Goal: Book appointment/travel/reservation

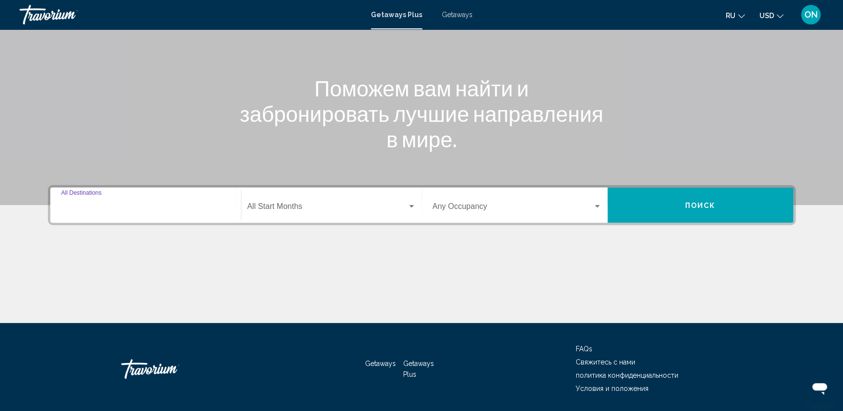
click at [128, 211] on input "Destination All Destinations" at bounding box center [145, 208] width 169 height 9
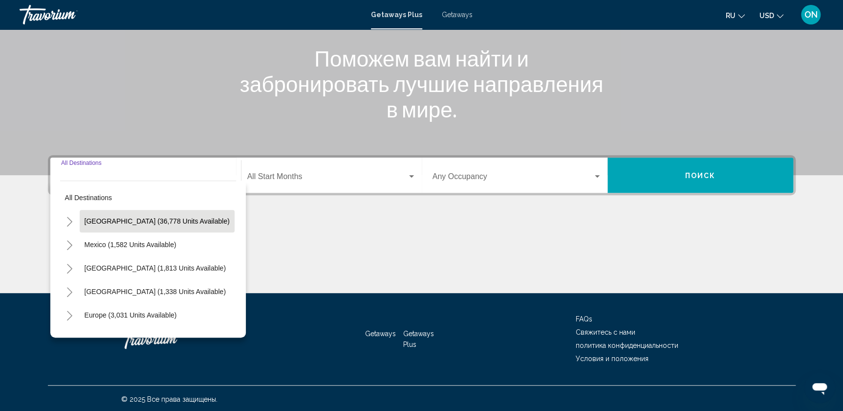
scroll to position [120, 0]
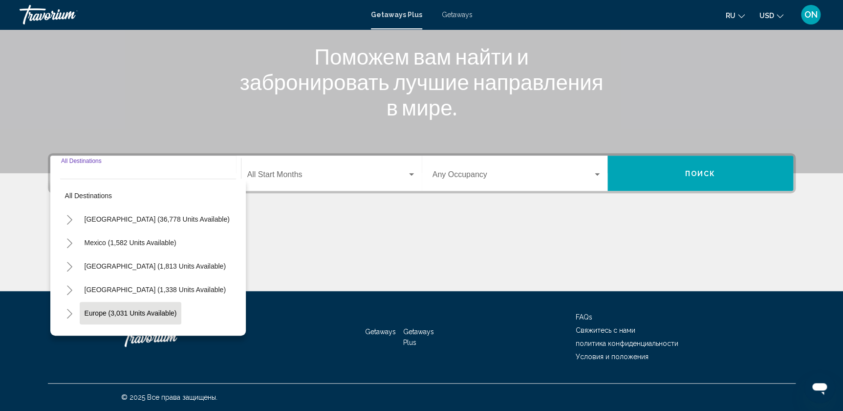
click at [108, 310] on span "Europe (3,031 units available)" at bounding box center [131, 313] width 92 height 8
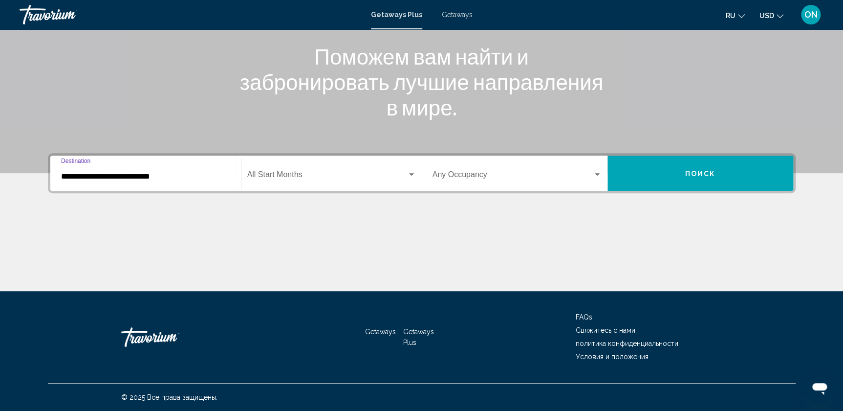
click at [120, 176] on input "**********" at bounding box center [145, 176] width 169 height 9
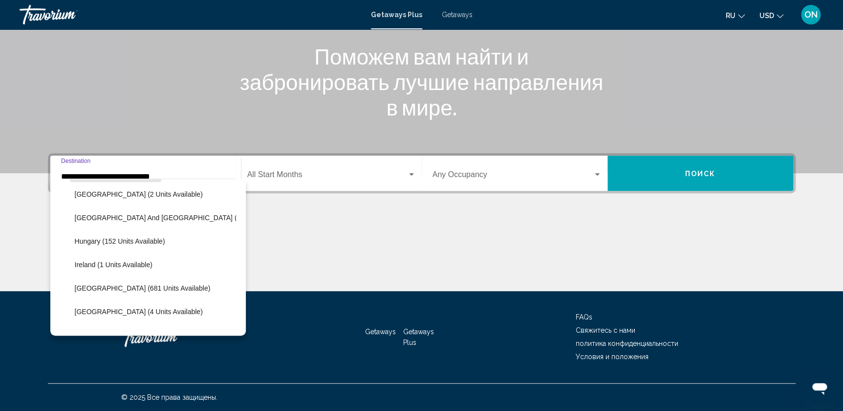
scroll to position [284, 0]
click at [103, 286] on span "[GEOGRAPHIC_DATA] (681 units available)" at bounding box center [143, 288] width 136 height 8
type input "**********"
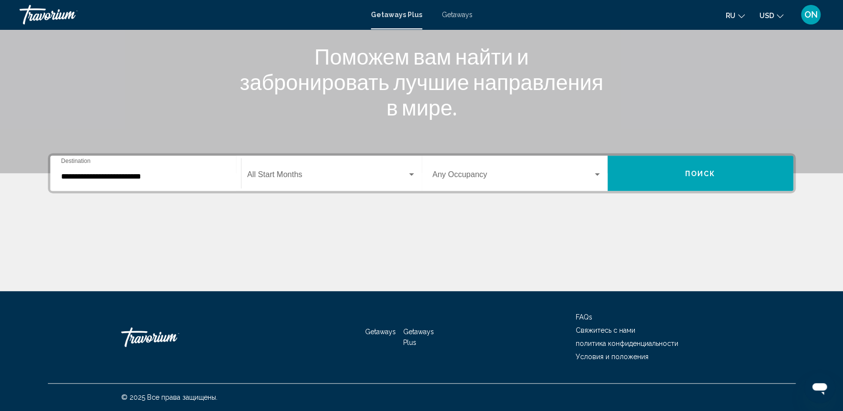
click at [401, 169] on div "Start Month All Start Months" at bounding box center [331, 173] width 169 height 31
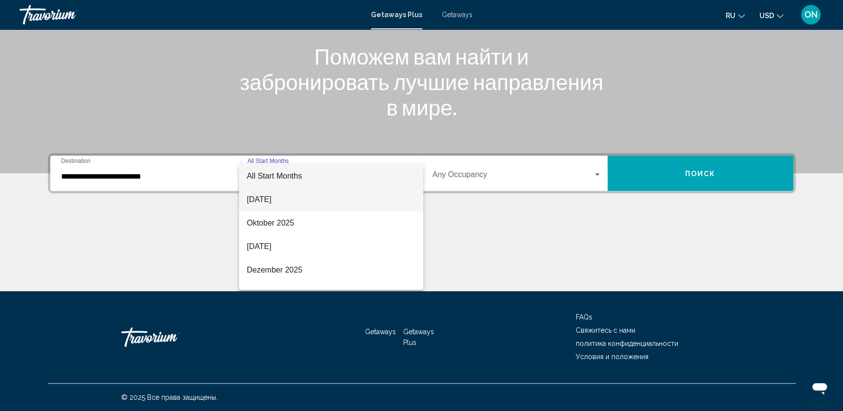
click at [287, 197] on span "[DATE]" at bounding box center [331, 199] width 169 height 23
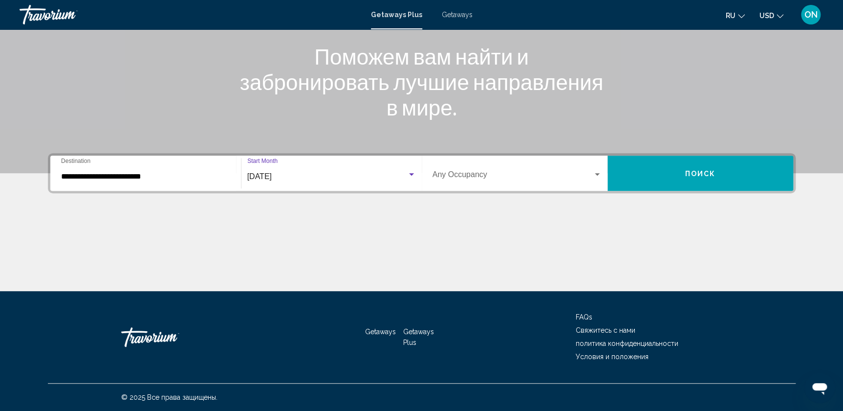
click at [585, 172] on span "Search widget" at bounding box center [513, 176] width 160 height 9
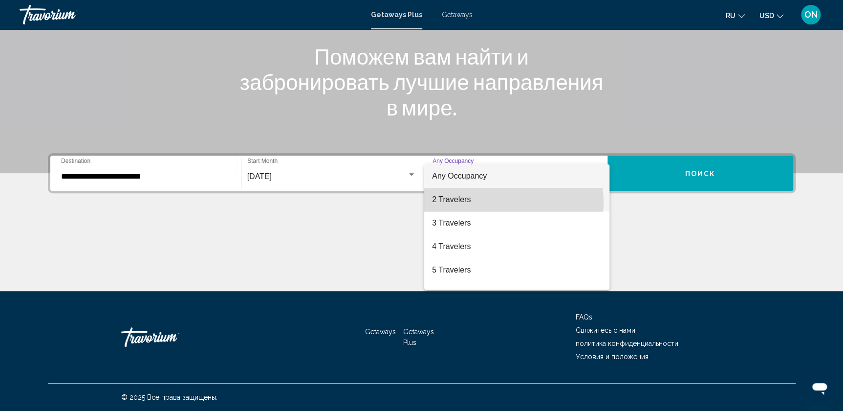
drag, startPoint x: 500, startPoint y: 202, endPoint x: 565, endPoint y: 183, distance: 67.9
click at [500, 202] on span "2 Travelers" at bounding box center [516, 199] width 169 height 23
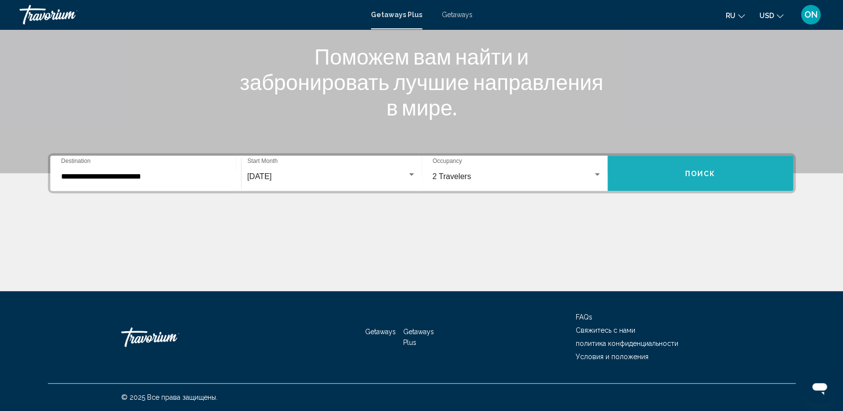
click at [684, 167] on button "Поиск" at bounding box center [701, 172] width 186 height 35
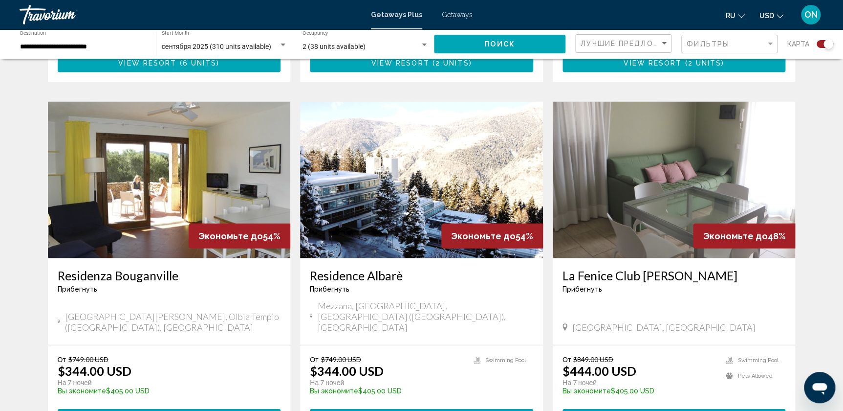
scroll to position [1022, 0]
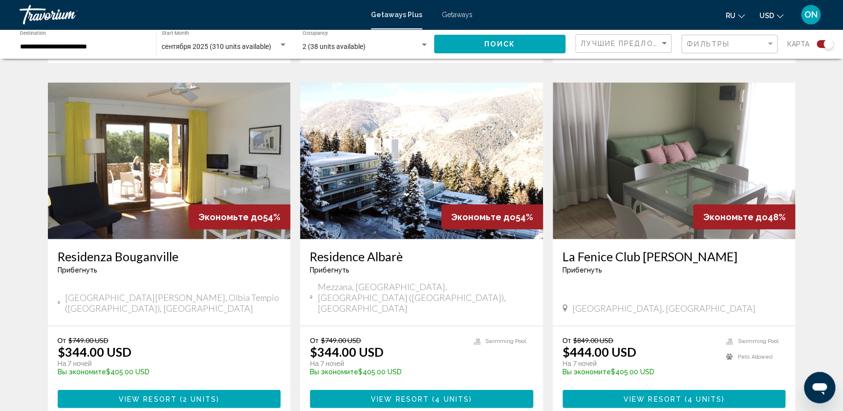
click at [448, 139] on img "Main content" at bounding box center [421, 161] width 243 height 156
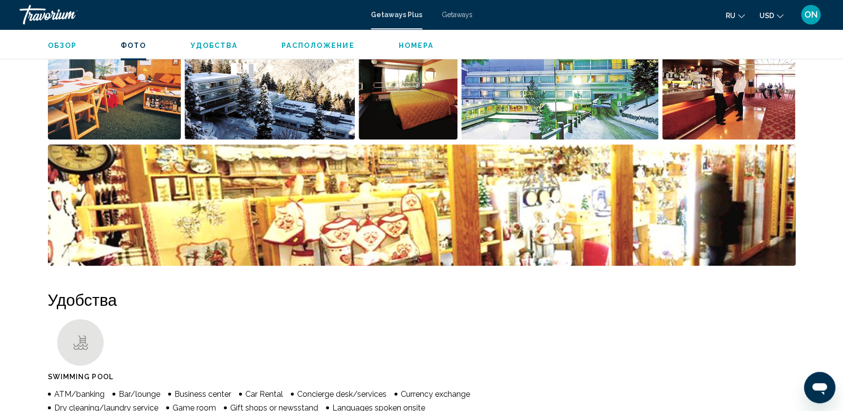
scroll to position [622, 0]
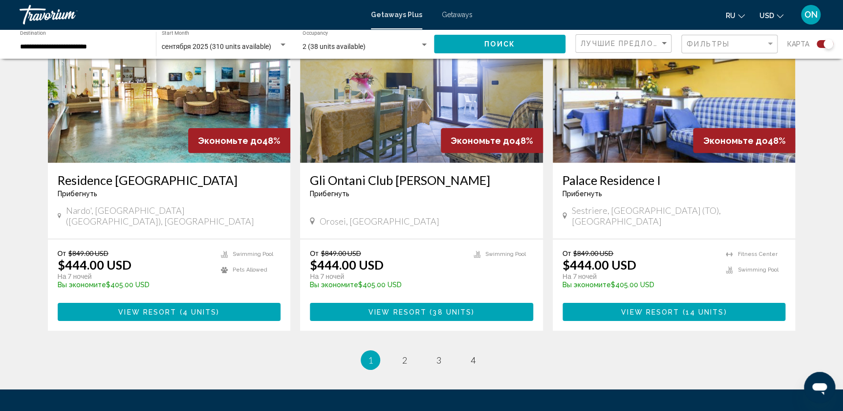
scroll to position [1484, 0]
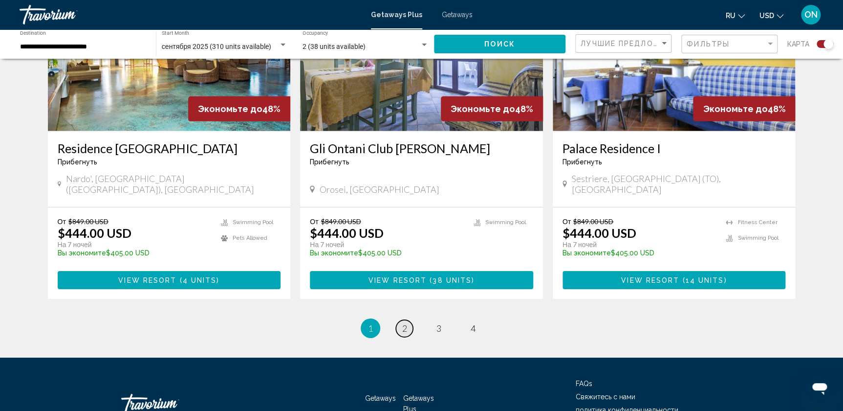
click at [407, 320] on link "page 2" at bounding box center [404, 328] width 17 height 17
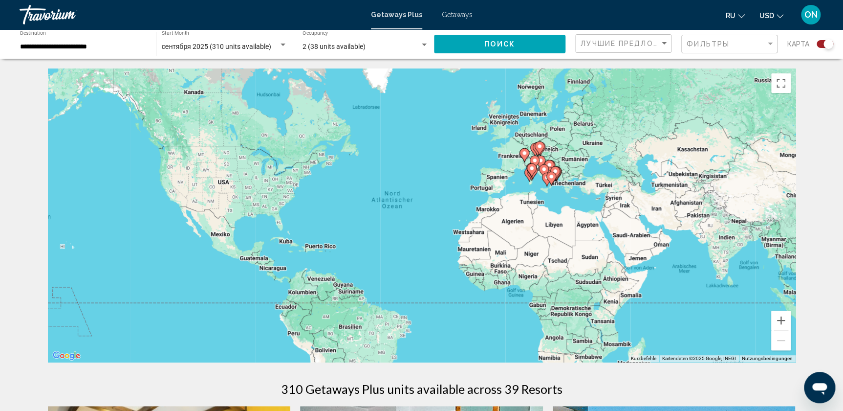
click at [549, 176] on image "Main content" at bounding box center [552, 177] width 6 height 6
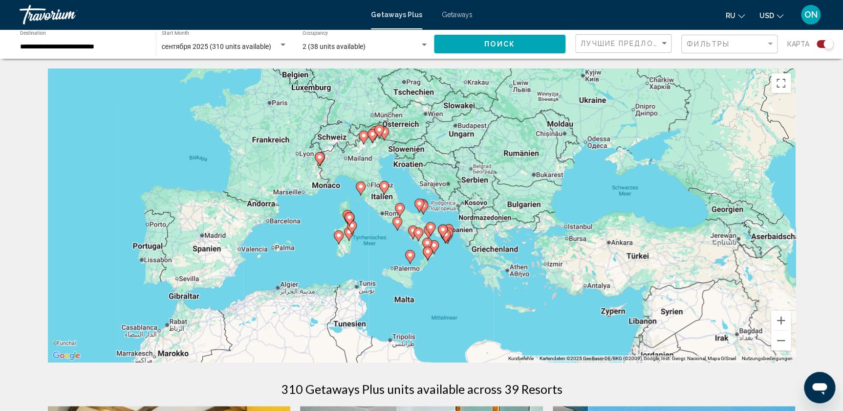
drag, startPoint x: 376, startPoint y: 168, endPoint x: 382, endPoint y: 215, distance: 47.4
click at [382, 215] on div "Um den Modus zum Ziehen mit der Tastatur zu aktivieren, drückst du Alt + Eingab…" at bounding box center [422, 214] width 748 height 293
click at [370, 130] on icon "Main content" at bounding box center [372, 136] width 9 height 13
type input "**********"
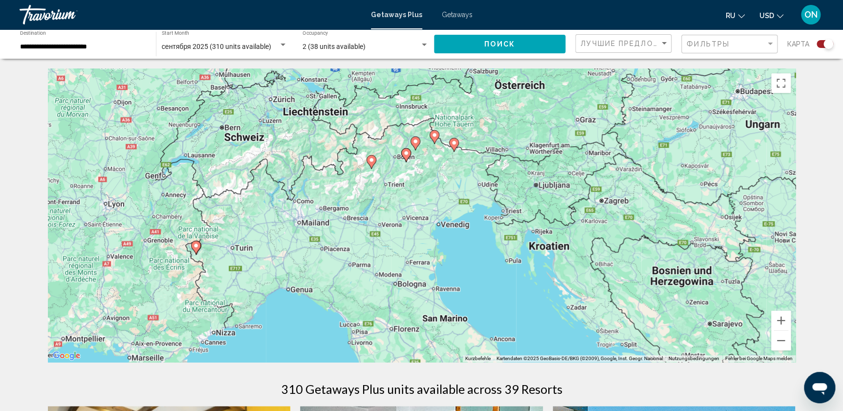
drag, startPoint x: 435, startPoint y: 217, endPoint x: 418, endPoint y: 161, distance: 57.6
click at [418, 161] on div "Um den Modus zum Ziehen mit der Tastatur zu aktivieren, drückst du Alt + Eingab…" at bounding box center [422, 214] width 748 height 293
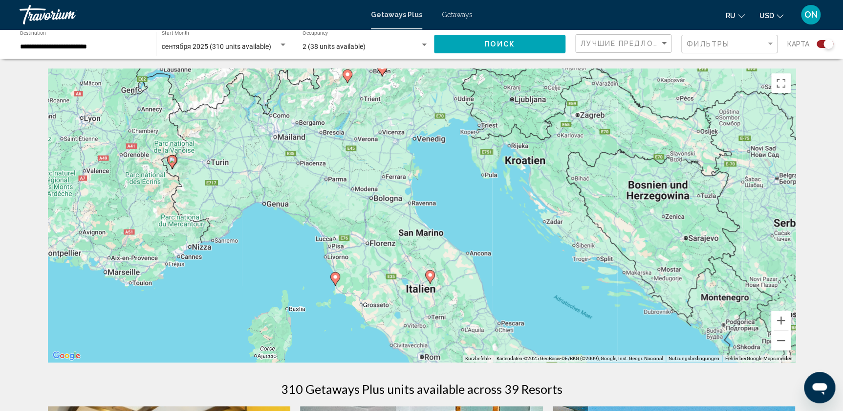
drag, startPoint x: 435, startPoint y: 234, endPoint x: 411, endPoint y: 148, distance: 88.8
click at [411, 148] on div "Um den Modus zum Ziehen mit der Tastatur zu aktivieren, drückst du Alt + Eingab…" at bounding box center [422, 214] width 748 height 293
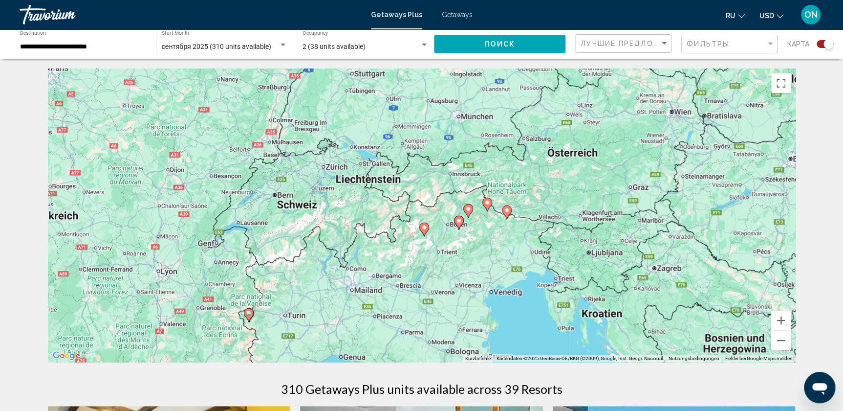
drag, startPoint x: 406, startPoint y: 162, endPoint x: 472, endPoint y: 286, distance: 140.2
click at [472, 286] on div "Um den Modus zum Ziehen mit der Tastatur zu aktivieren, drückst du Alt + Eingab…" at bounding box center [422, 214] width 748 height 293
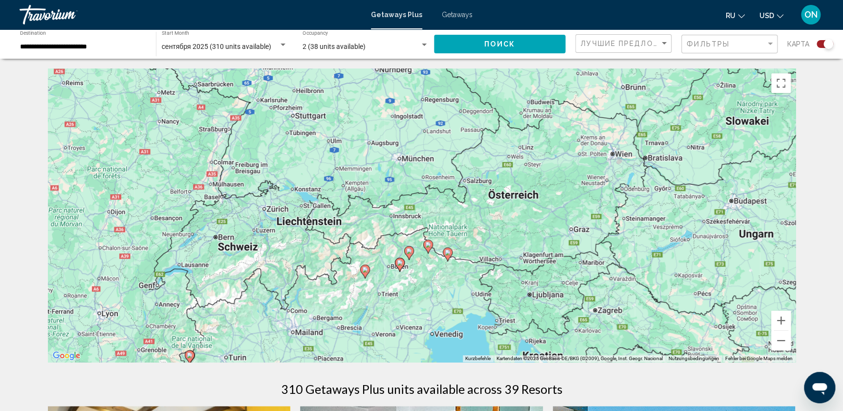
drag, startPoint x: 553, startPoint y: 166, endPoint x: 493, endPoint y: 209, distance: 73.9
click at [493, 209] on div "Um den Modus zum Ziehen mit der Tastatur zu aktivieren, drückst du Alt + Eingab…" at bounding box center [422, 214] width 748 height 293
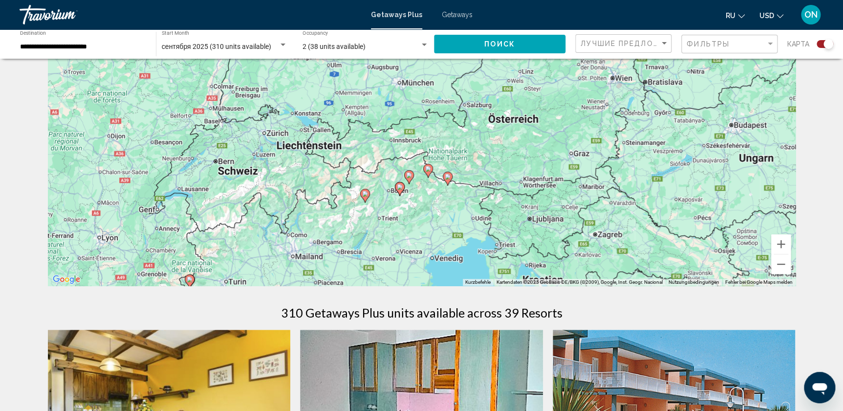
scroll to position [177, 0]
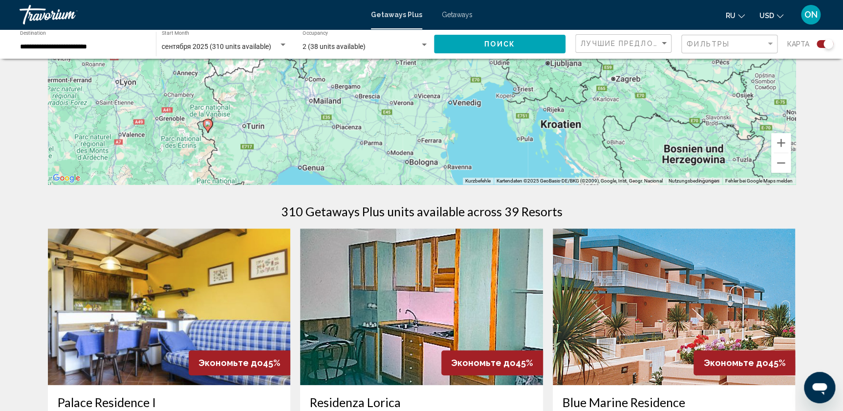
drag, startPoint x: 493, startPoint y: 114, endPoint x: 512, endPoint y: 60, distance: 57.1
click at [512, 60] on div "Um den Modus zum Ziehen mit der Tastatur zu aktivieren, drückst du Alt + Eingab…" at bounding box center [422, 37] width 748 height 293
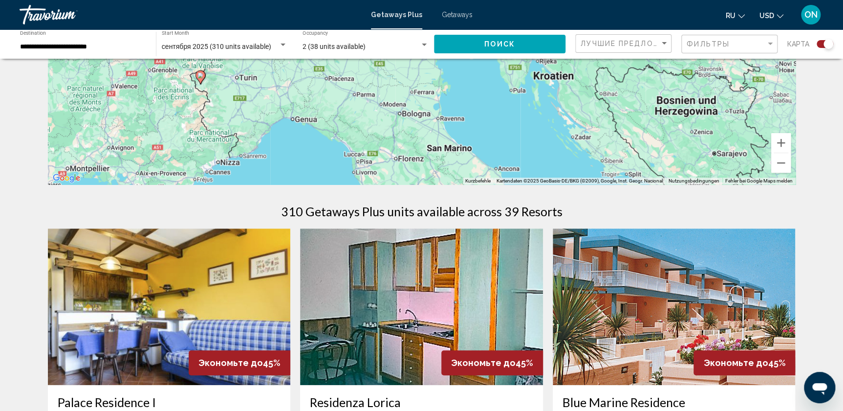
drag, startPoint x: 492, startPoint y: 135, endPoint x: 484, endPoint y: 83, distance: 53.5
click at [484, 84] on div "Um den Modus zum Ziehen mit der Tastatur zu aktivieren, drückst du Alt + Eingab…" at bounding box center [422, 37] width 748 height 293
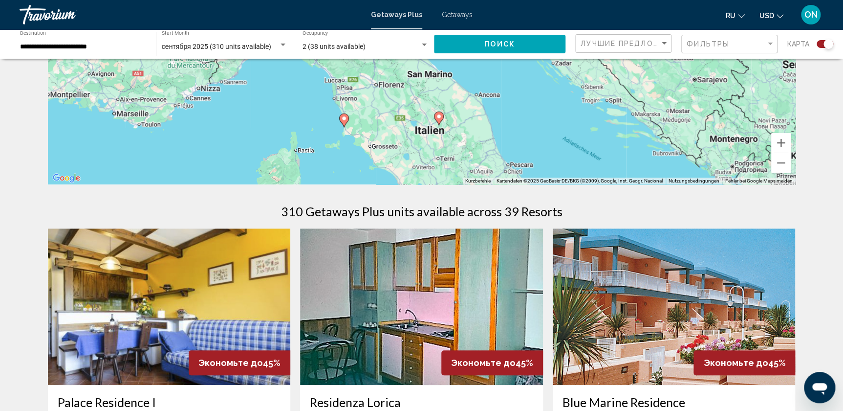
drag, startPoint x: 493, startPoint y: 139, endPoint x: 473, endPoint y: 77, distance: 65.1
click at [473, 78] on div "Um den Modus zum Ziehen mit der Tastatur zu aktivieren, drückst du Alt + Eingab…" at bounding box center [422, 37] width 748 height 293
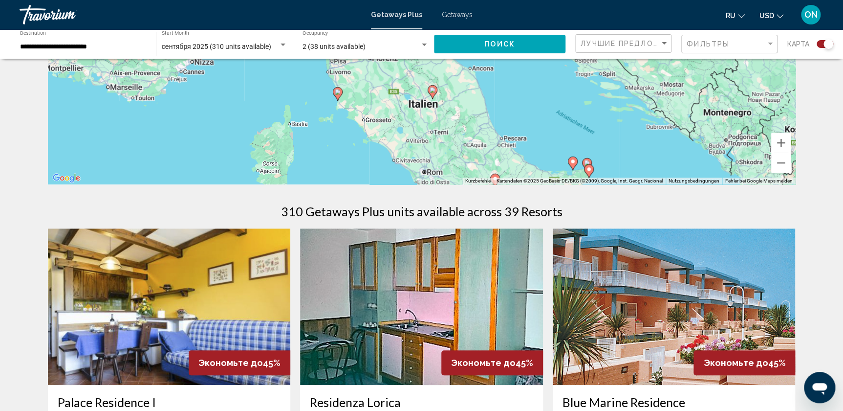
drag, startPoint x: 482, startPoint y: 108, endPoint x: 480, endPoint y: 103, distance: 5.3
click at [480, 103] on div "Um den Modus zum Ziehen mit der Tastatur zu aktivieren, drückst du Alt + Eingab…" at bounding box center [422, 37] width 748 height 293
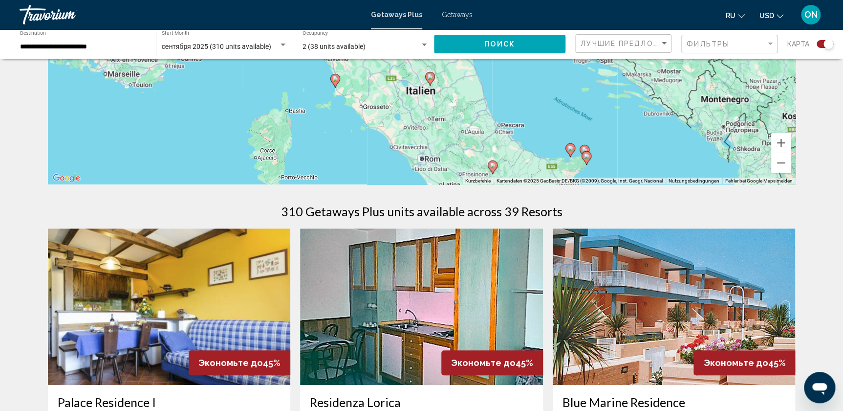
drag, startPoint x: 478, startPoint y: 132, endPoint x: 475, endPoint y: 117, distance: 14.9
click at [475, 117] on div "Um den Modus zum Ziehen mit der Tastatur zu aktivieren, drückst du Alt + Eingab…" at bounding box center [422, 37] width 748 height 293
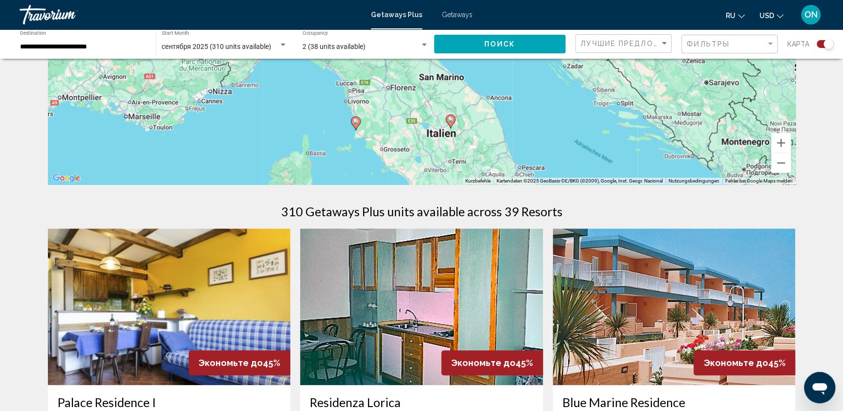
drag, startPoint x: 376, startPoint y: 88, endPoint x: 398, endPoint y: 132, distance: 50.1
click at [398, 132] on div "Um den Modus zum Ziehen mit der Tastatur zu aktivieren, drückst du Alt + Eingab…" at bounding box center [422, 37] width 748 height 293
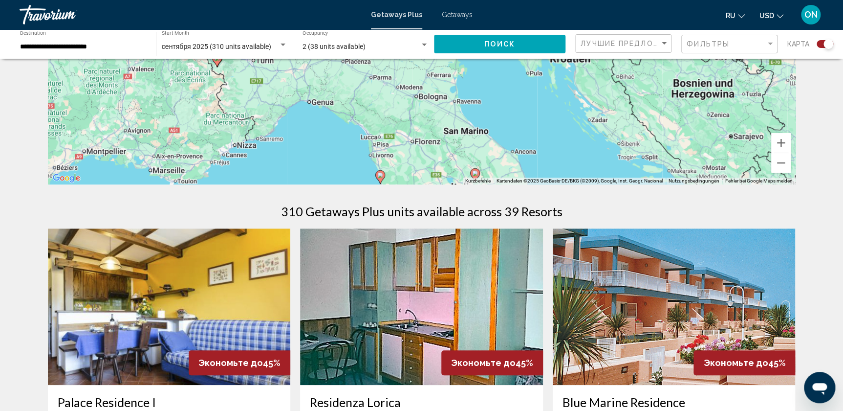
drag, startPoint x: 405, startPoint y: 94, endPoint x: 434, endPoint y: 141, distance: 54.7
click at [430, 148] on div "Um den Modus zum Ziehen mit der Tastatur zu aktivieren, drückst du Alt + Eingab…" at bounding box center [422, 37] width 748 height 293
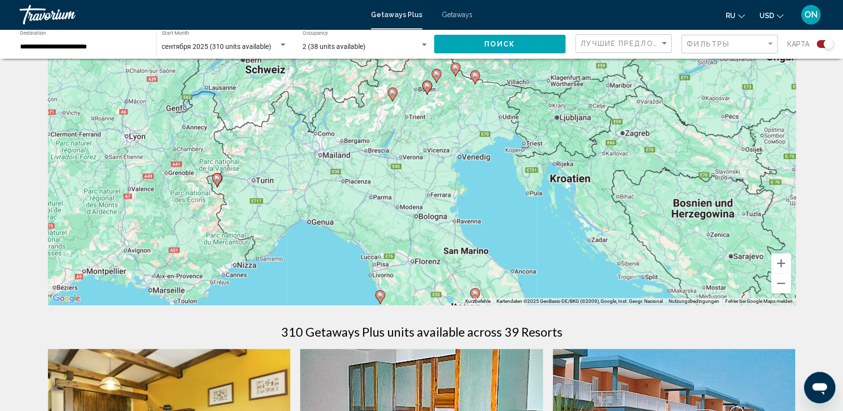
scroll to position [0, 0]
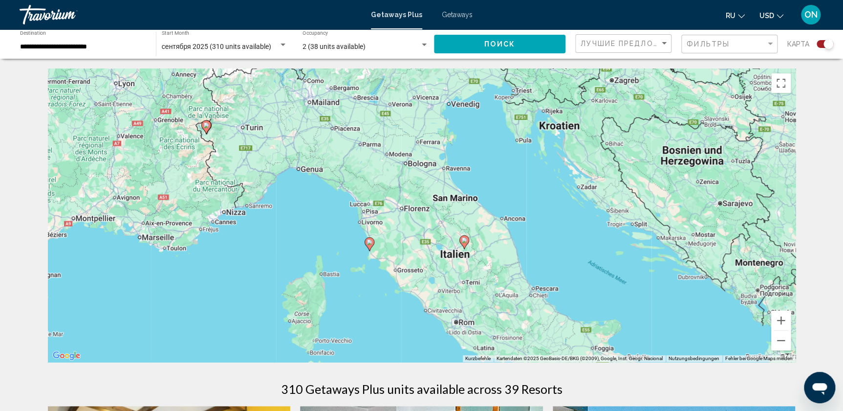
drag, startPoint x: 416, startPoint y: 191, endPoint x: 406, endPoint y: 78, distance: 112.8
click at [406, 78] on div "Um den Modus zum Ziehen mit der Tastatur zu aktivieren, drückst du Alt + Eingab…" at bounding box center [422, 214] width 748 height 293
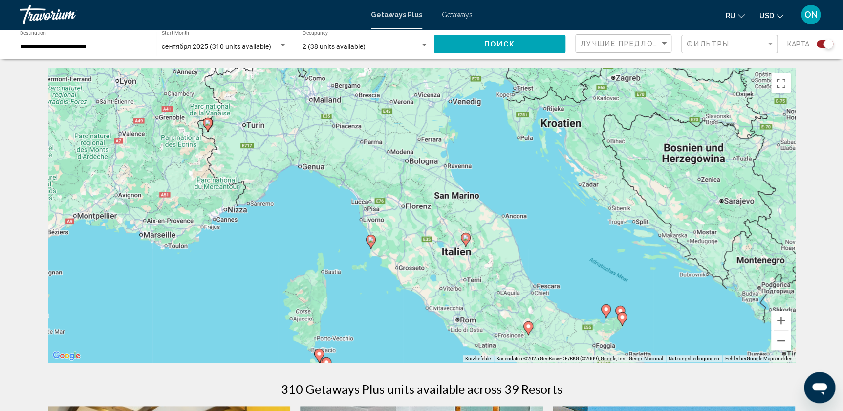
click at [371, 246] on icon "Main content" at bounding box center [370, 241] width 9 height 13
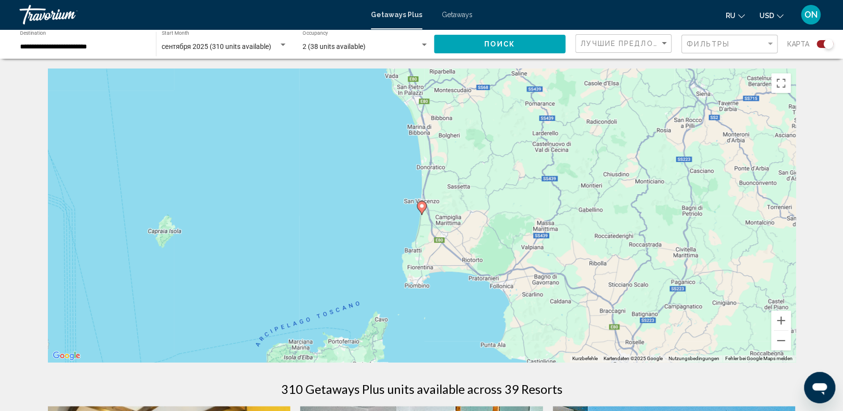
click at [423, 210] on icon "Main content" at bounding box center [421, 207] width 9 height 13
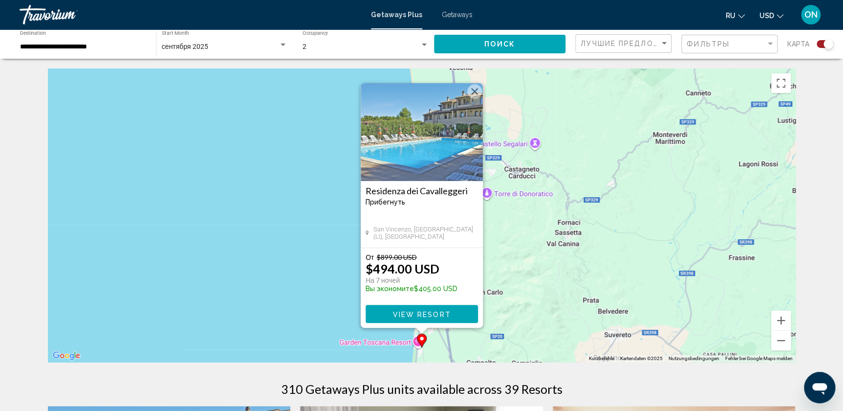
click at [431, 136] on img "Main content" at bounding box center [422, 132] width 122 height 98
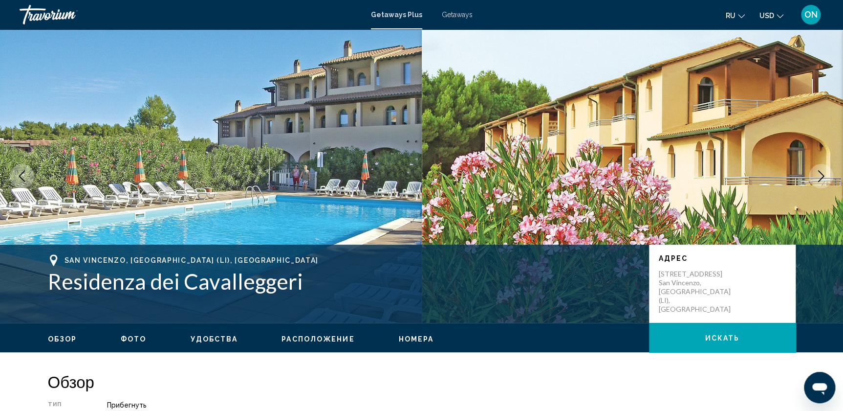
click at [829, 173] on button "Next image" at bounding box center [821, 176] width 24 height 24
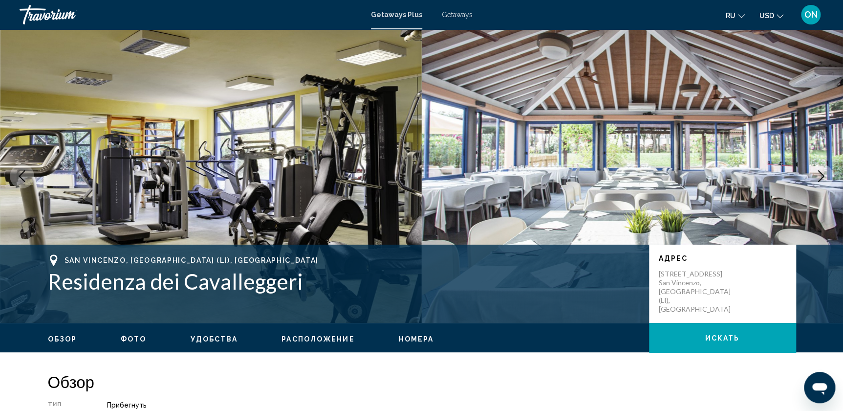
click at [829, 173] on button "Next image" at bounding box center [821, 176] width 24 height 24
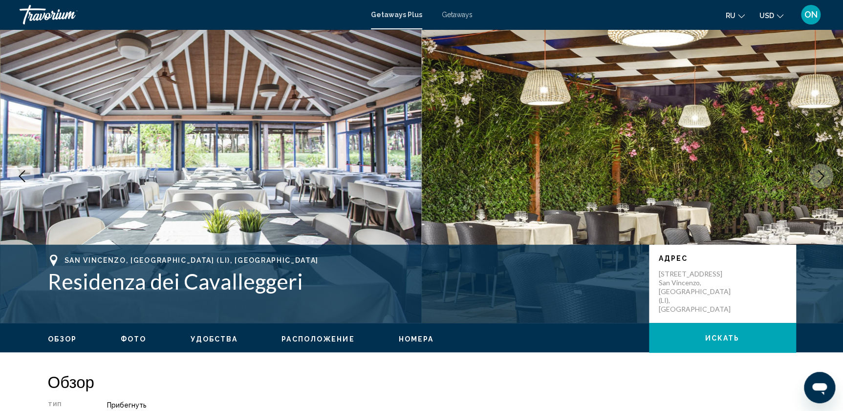
click at [829, 173] on button "Next image" at bounding box center [821, 176] width 24 height 24
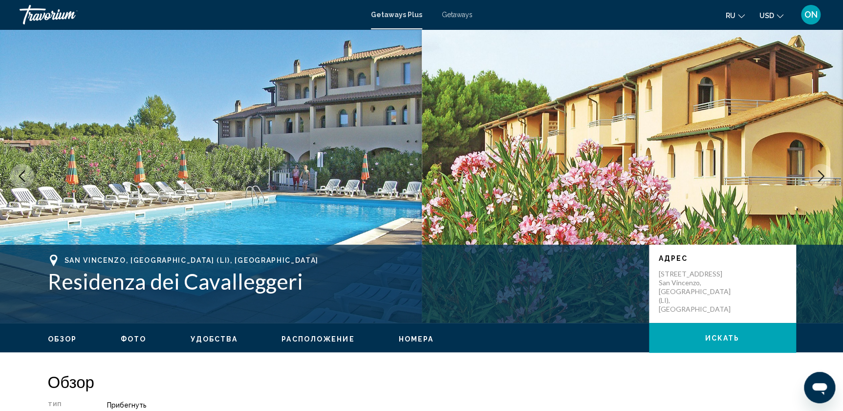
click at [829, 173] on button "Next image" at bounding box center [821, 176] width 24 height 24
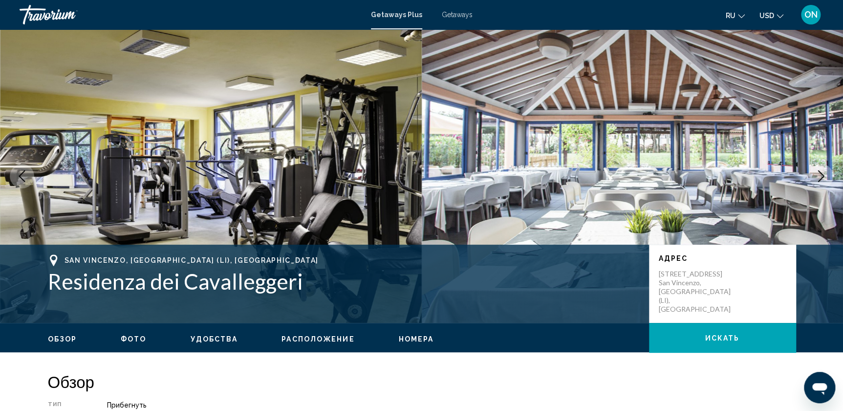
click at [829, 173] on button "Next image" at bounding box center [821, 176] width 24 height 24
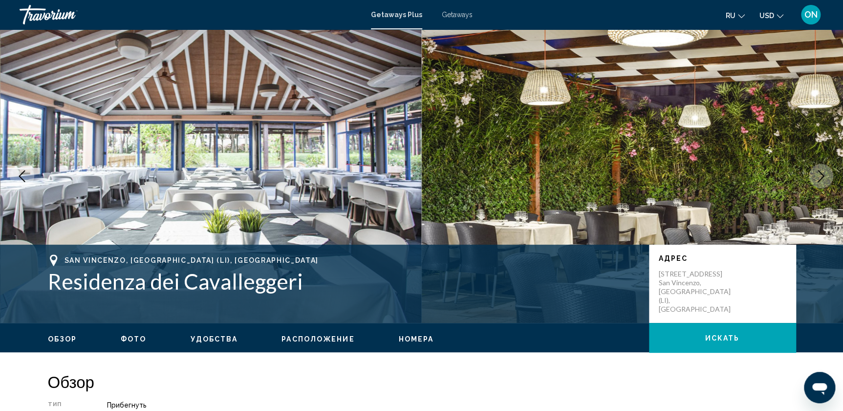
click at [829, 173] on button "Next image" at bounding box center [821, 176] width 24 height 24
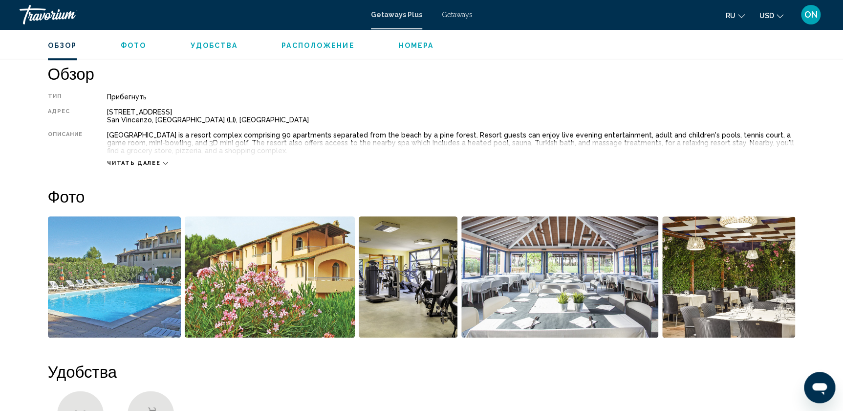
scroll to position [311, 0]
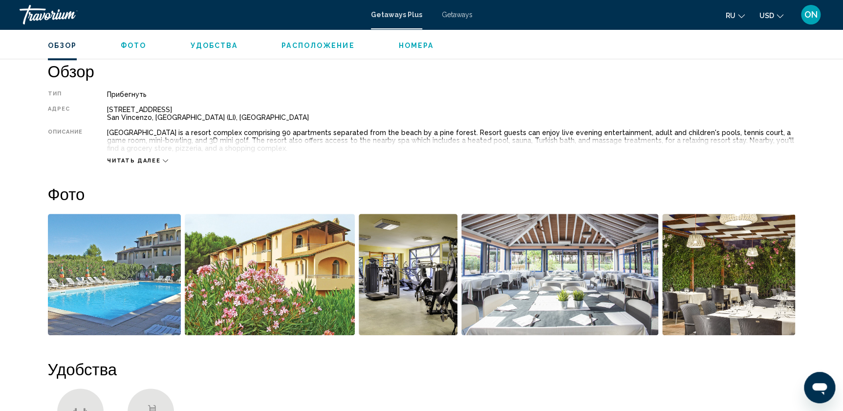
click at [163, 158] on icon "Main content" at bounding box center [165, 160] width 5 height 5
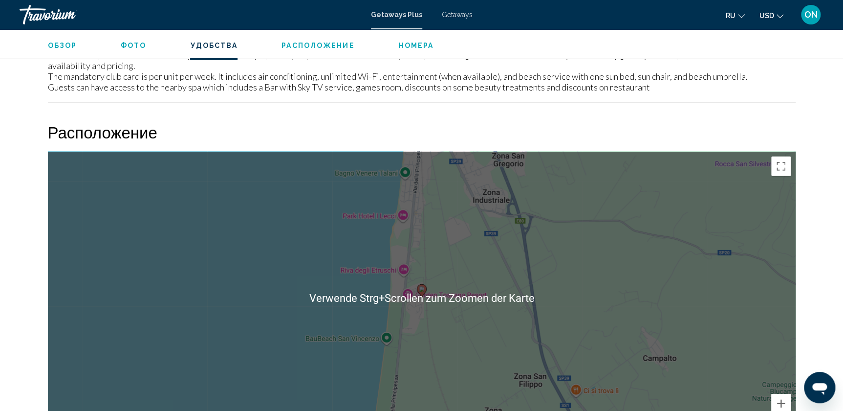
scroll to position [1478, 0]
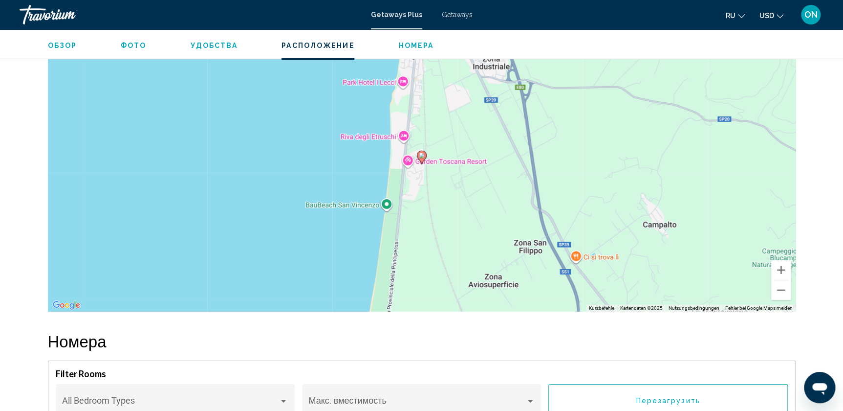
drag, startPoint x: 820, startPoint y: 103, endPoint x: 776, endPoint y: 98, distance: 44.3
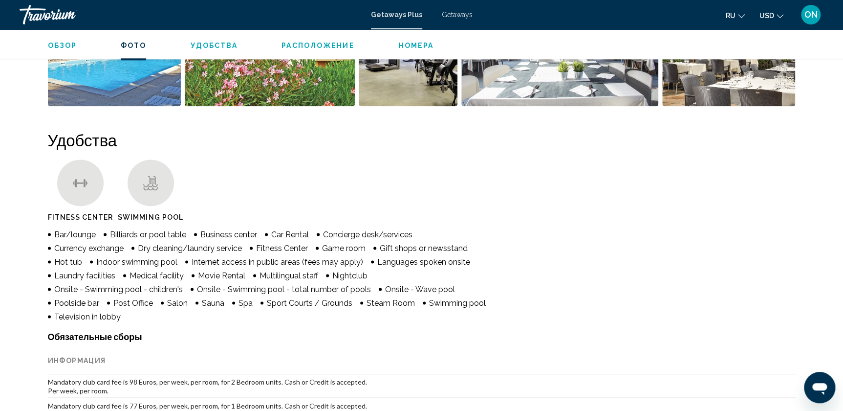
scroll to position [411, 0]
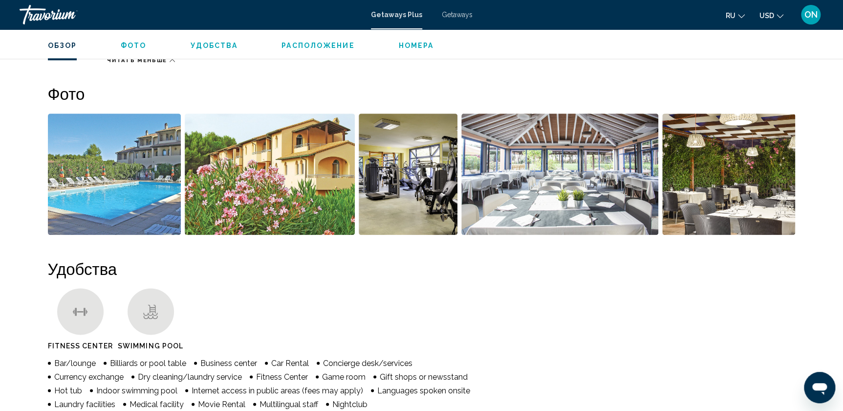
click at [459, 11] on span "Getaways" at bounding box center [457, 15] width 31 height 8
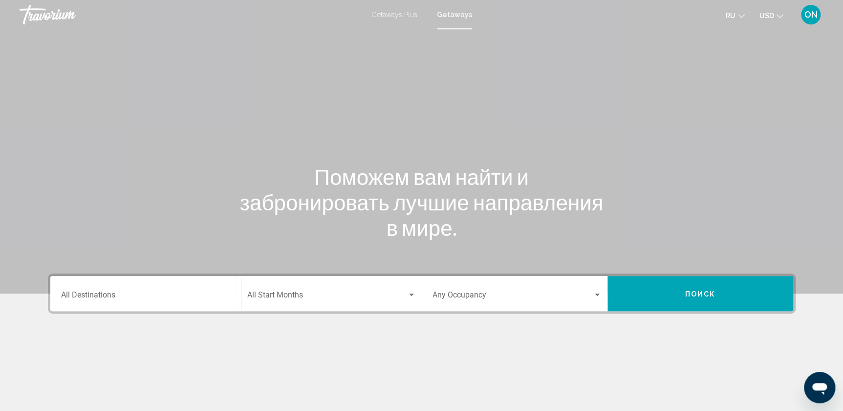
click at [94, 284] on div "Destination All Destinations" at bounding box center [145, 293] width 169 height 31
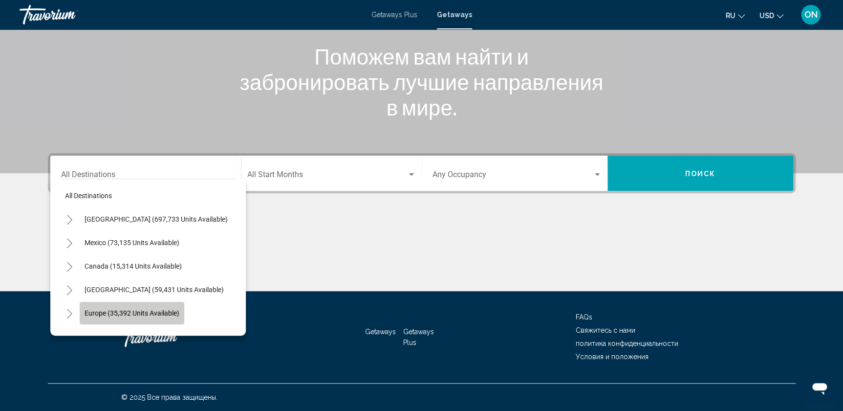
click at [101, 303] on button "Europe (35,392 units available)" at bounding box center [132, 313] width 105 height 22
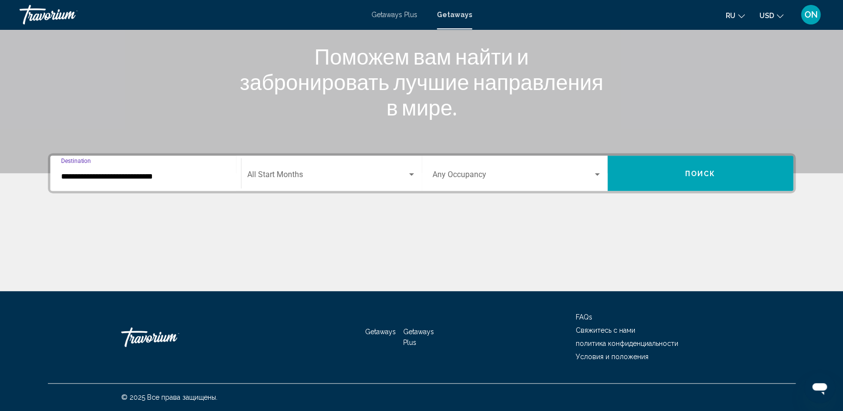
click at [133, 182] on div "**********" at bounding box center [145, 173] width 169 height 31
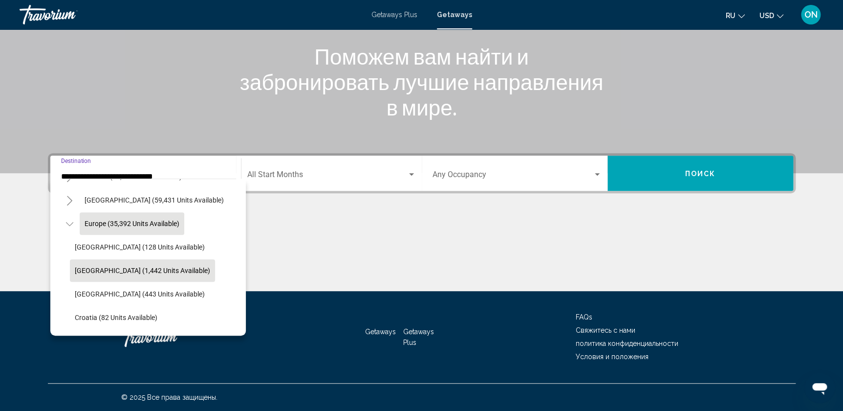
scroll to position [106, 0]
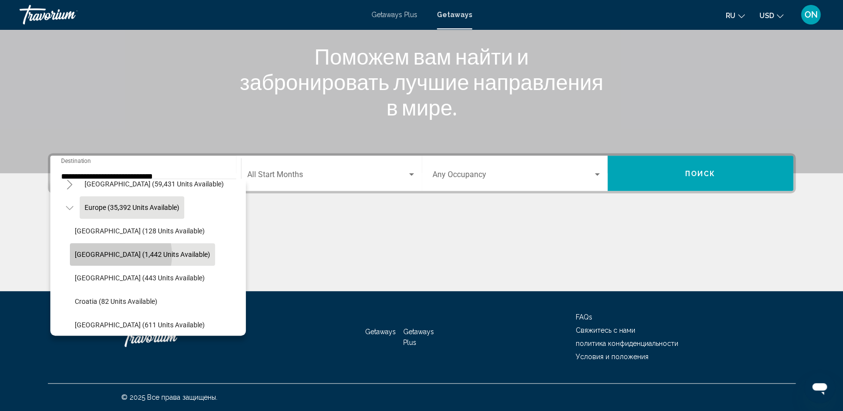
click at [113, 254] on span "[GEOGRAPHIC_DATA] (1,442 units available)" at bounding box center [142, 254] width 135 height 8
type input "**********"
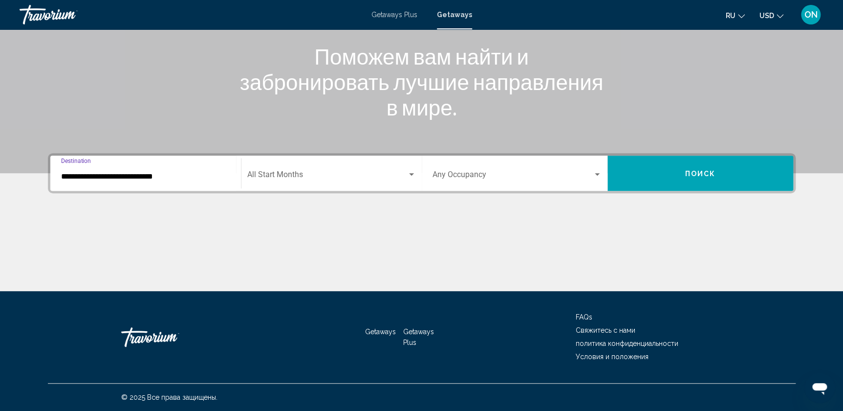
click at [286, 179] on span "Search widget" at bounding box center [327, 176] width 160 height 9
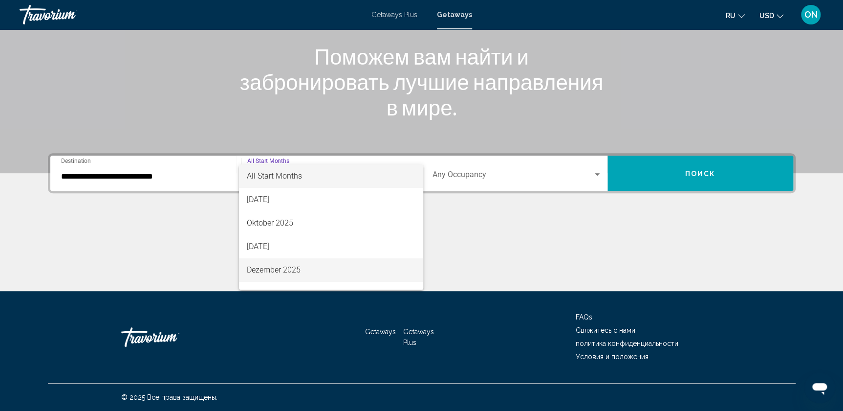
click at [278, 262] on span "Dezember 2025" at bounding box center [331, 269] width 169 height 23
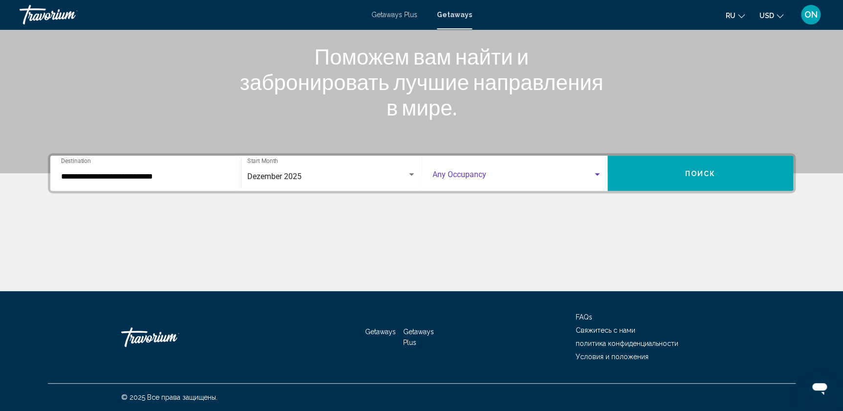
click at [498, 173] on span "Search widget" at bounding box center [513, 176] width 160 height 9
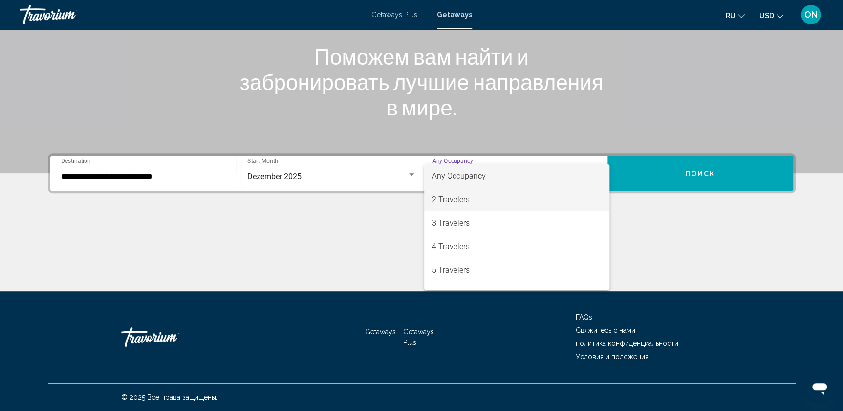
click at [467, 196] on span "2 Travelers" at bounding box center [516, 199] width 169 height 23
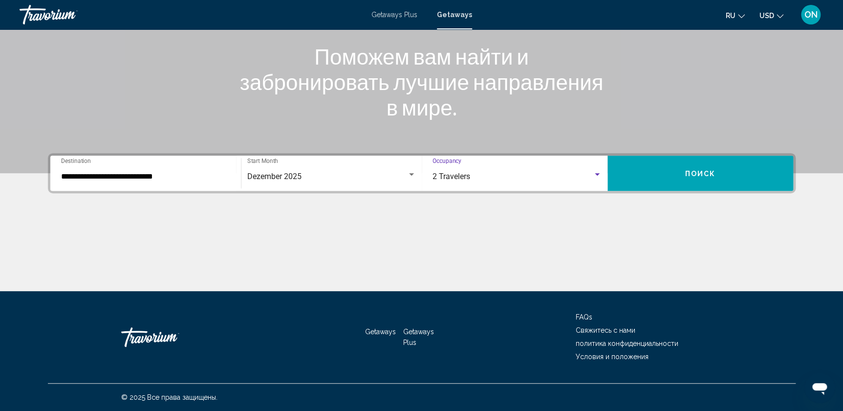
click at [490, 179] on div "2 Travelers" at bounding box center [513, 176] width 160 height 9
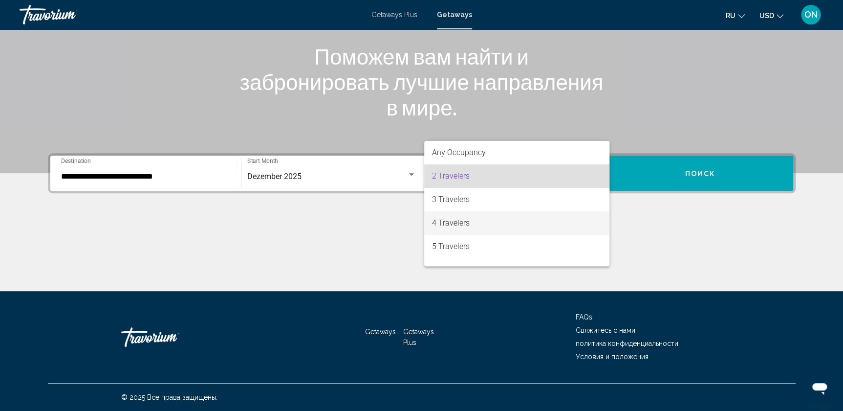
click at [462, 220] on span "4 Travelers" at bounding box center [516, 222] width 169 height 23
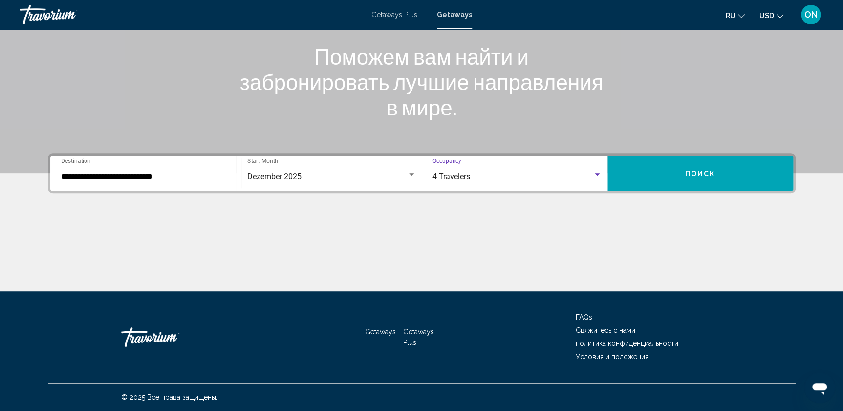
click at [689, 167] on button "Поиск" at bounding box center [701, 172] width 186 height 35
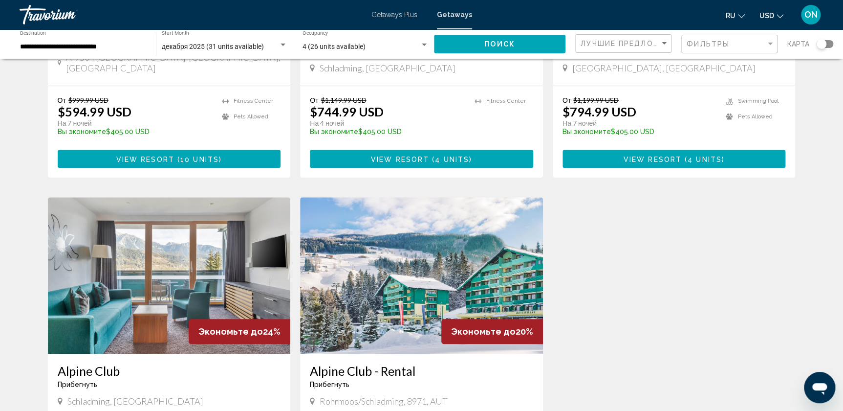
scroll to position [294, 0]
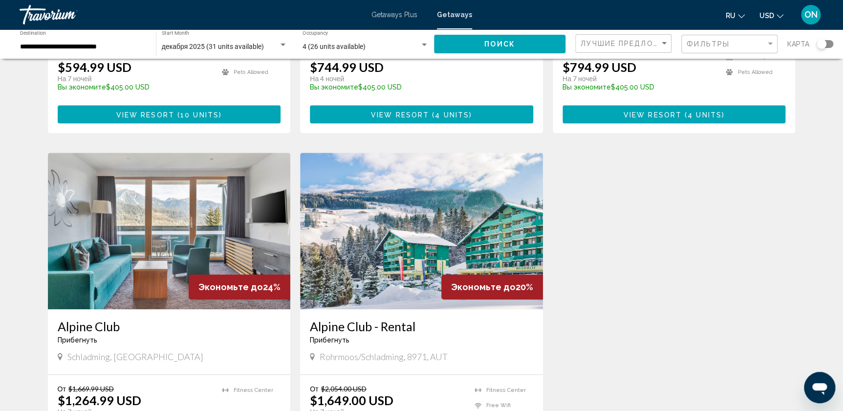
click at [376, 208] on img "Main content" at bounding box center [421, 231] width 243 height 156
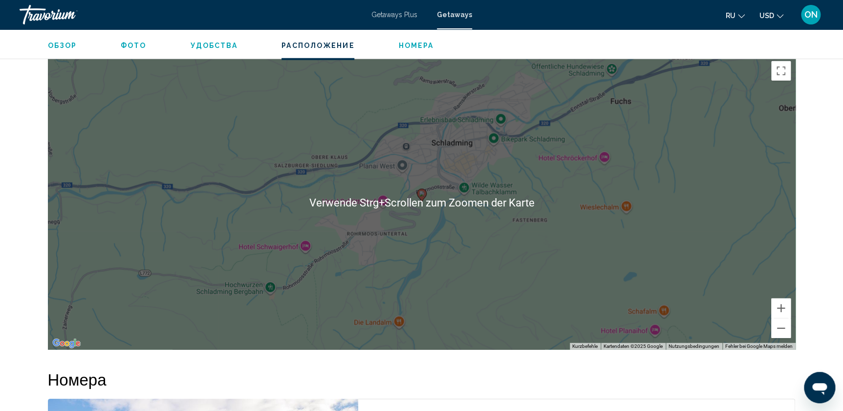
scroll to position [1244, 0]
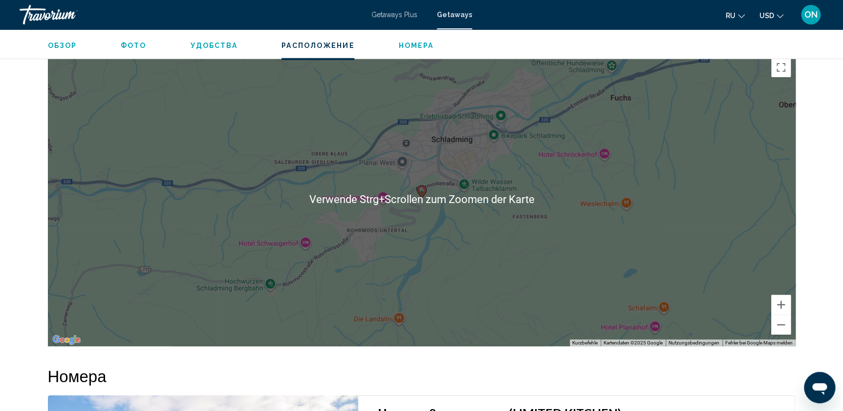
click at [411, 181] on div "Um den Modus zum Ziehen mit der Tastatur zu aktivieren, drückst du Alt + Eingab…" at bounding box center [422, 199] width 748 height 293
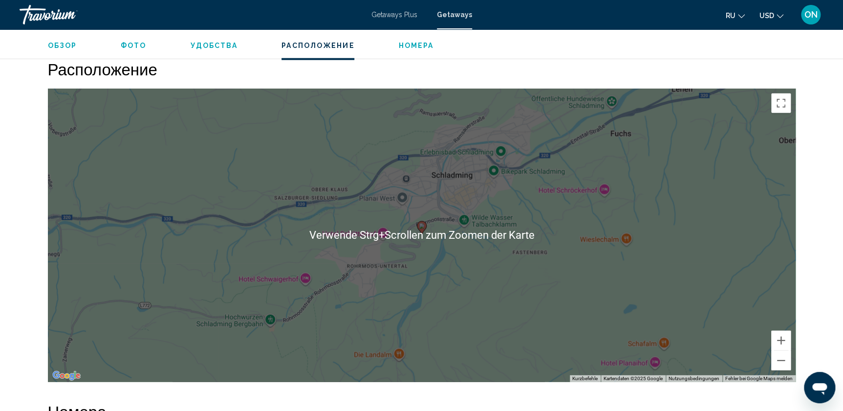
scroll to position [1200, 0]
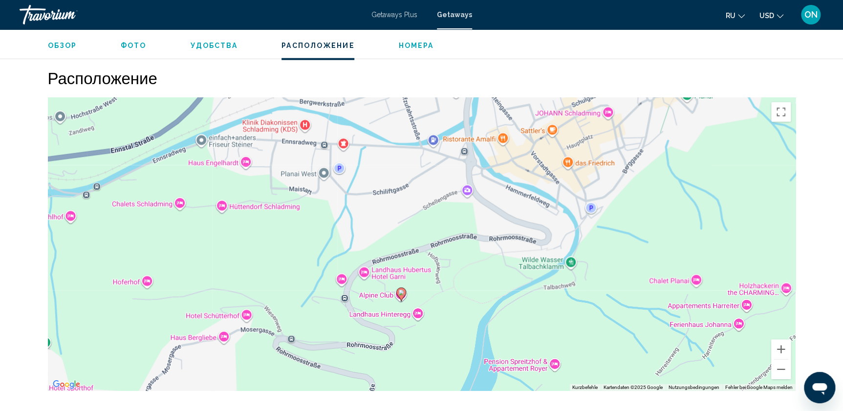
drag, startPoint x: 449, startPoint y: 284, endPoint x: 474, endPoint y: 155, distance: 130.4
click at [474, 155] on div "Um den Modus zum Ziehen mit der Tastatur zu aktivieren, drückst du Alt + Eingab…" at bounding box center [422, 243] width 748 height 293
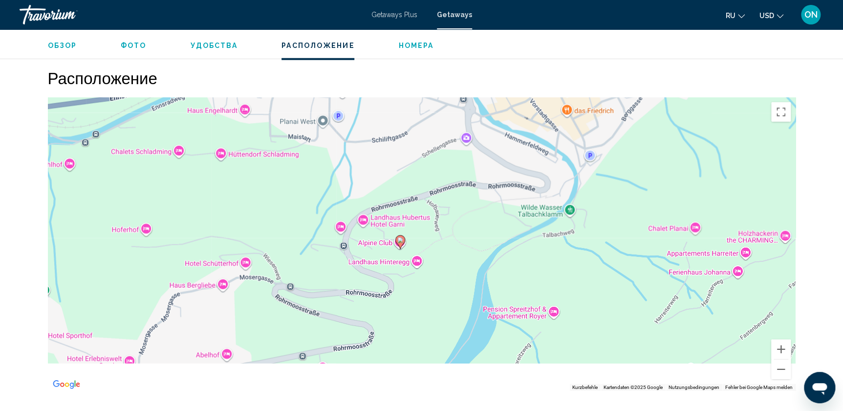
drag, startPoint x: 443, startPoint y: 220, endPoint x: 443, endPoint y: 205, distance: 15.6
click at [443, 205] on div "Um den Modus zum Ziehen mit der Tastatur zu aktivieren, drückst du Alt + Eingab…" at bounding box center [422, 243] width 748 height 293
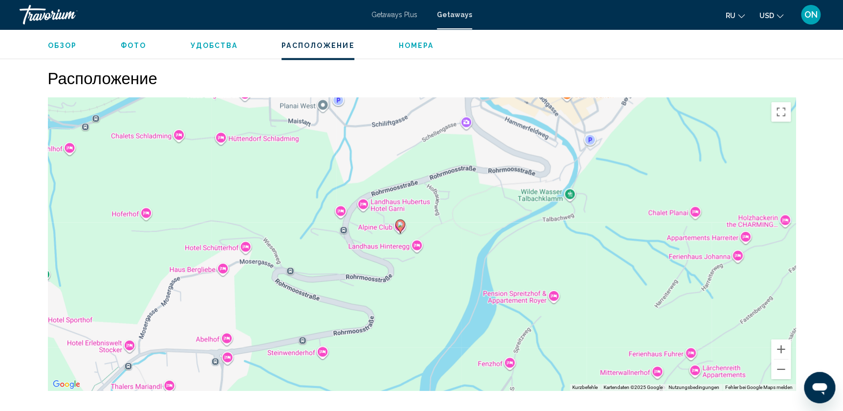
click at [288, 270] on div "Um den Modus zum Ziehen mit der Tastatur zu aktivieren, drückst du Alt + Eingab…" at bounding box center [422, 243] width 748 height 293
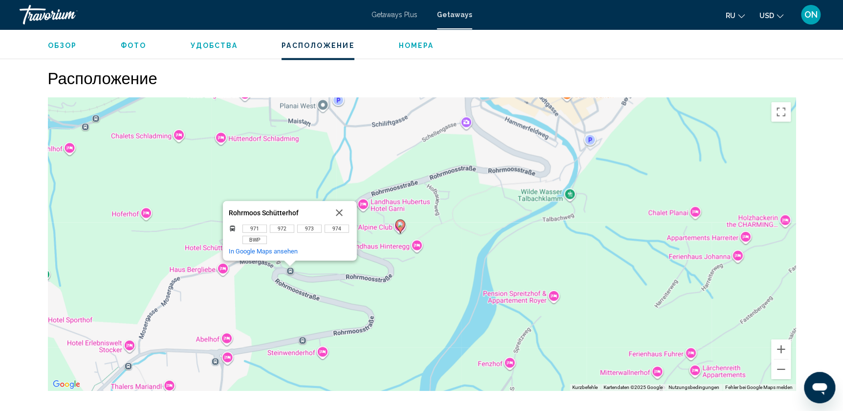
click at [358, 272] on div "Um den Modus zum Ziehen mit der Tastatur zu aktivieren, drückst du Alt + Eingab…" at bounding box center [422, 243] width 748 height 293
click at [516, 219] on div "Um den Modus zum Ziehen mit der Tastatur zu aktivieren, drückst du Alt + Eingab…" at bounding box center [422, 243] width 748 height 293
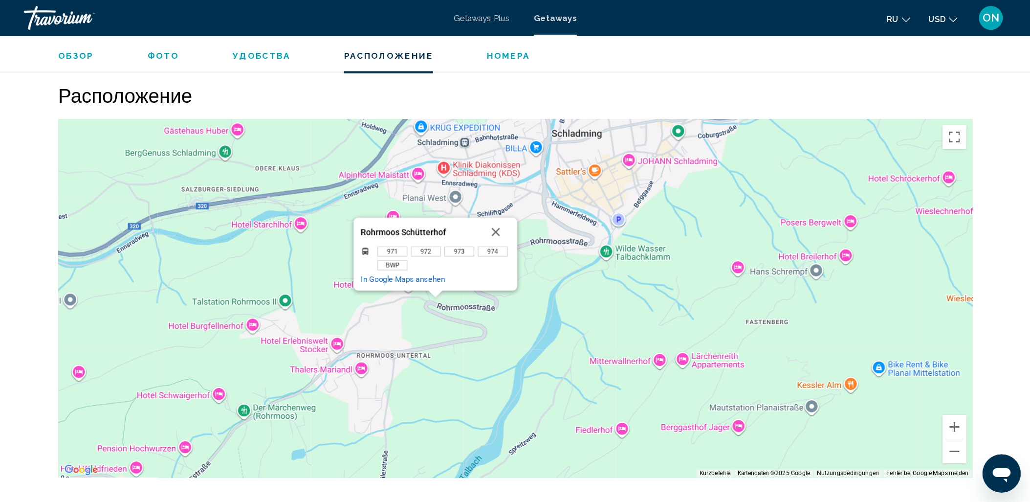
scroll to position [1200, 0]
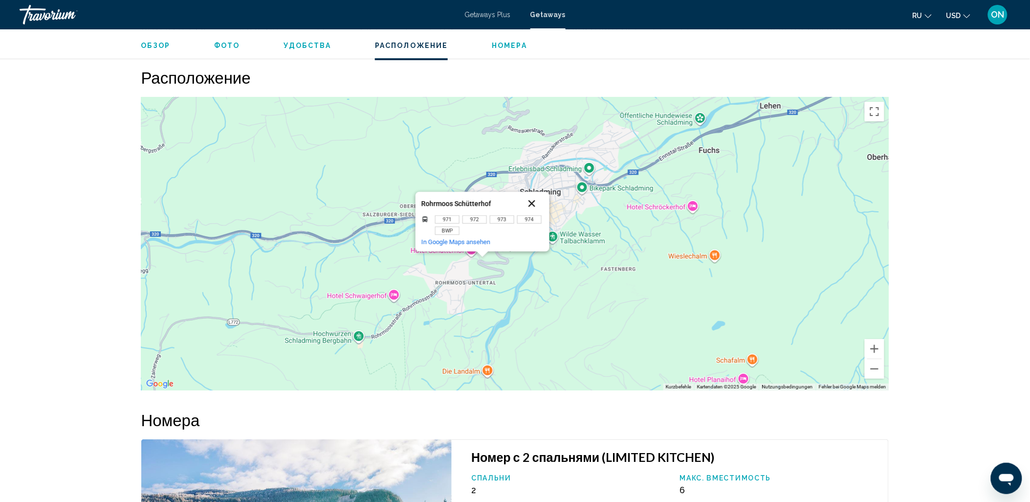
click at [530, 197] on button "Schließen" at bounding box center [531, 203] width 23 height 23
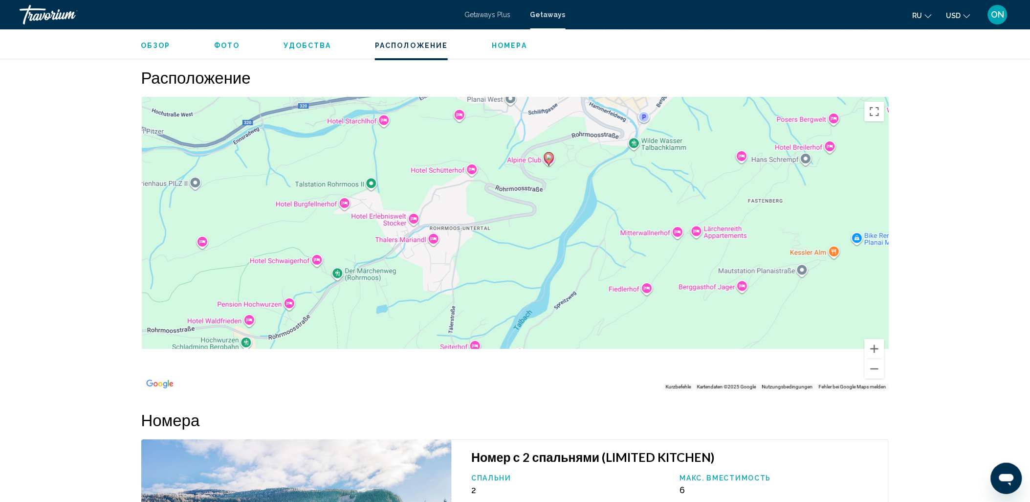
drag, startPoint x: 543, startPoint y: 196, endPoint x: 578, endPoint y: 175, distance: 41.0
click at [578, 175] on div "Um den Modus zum Ziehen mit der Tastatur zu aktivieren, drückst du Alt + Eingab…" at bounding box center [515, 243] width 748 height 293
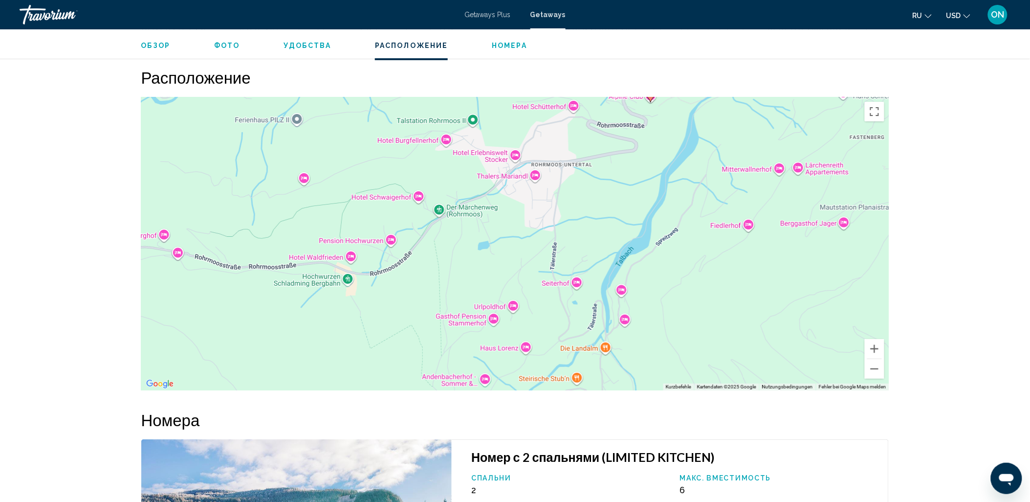
drag, startPoint x: 482, startPoint y: 257, endPoint x: 539, endPoint y: 222, distance: 67.1
click at [546, 219] on div "Um den Modus zum Ziehen mit der Tastatur zu aktivieren, drückst du Alt + Eingab…" at bounding box center [515, 243] width 748 height 293
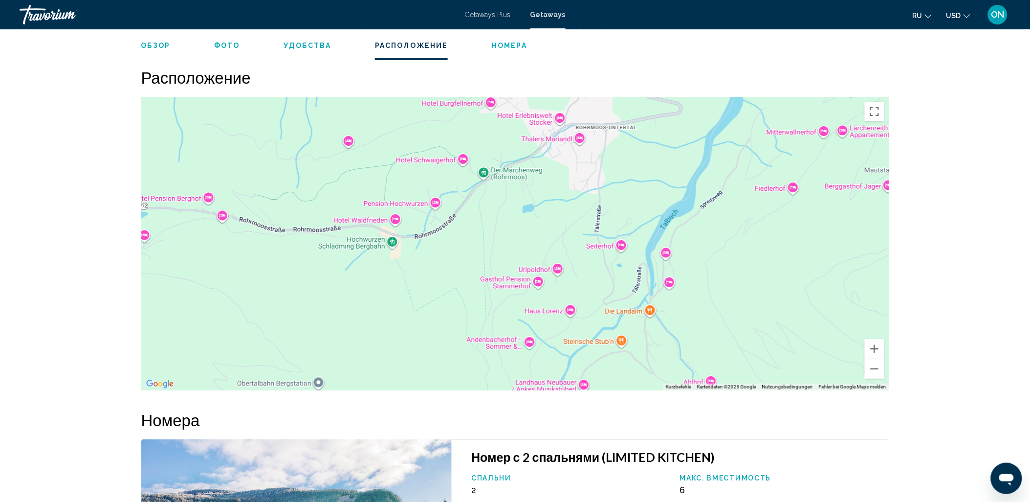
drag, startPoint x: 456, startPoint y: 270, endPoint x: 498, endPoint y: 231, distance: 57.8
click at [498, 231] on div "Um den Modus zum Ziehen mit der Tastatur zu aktivieren, drückst du Alt + Eingab…" at bounding box center [515, 243] width 748 height 293
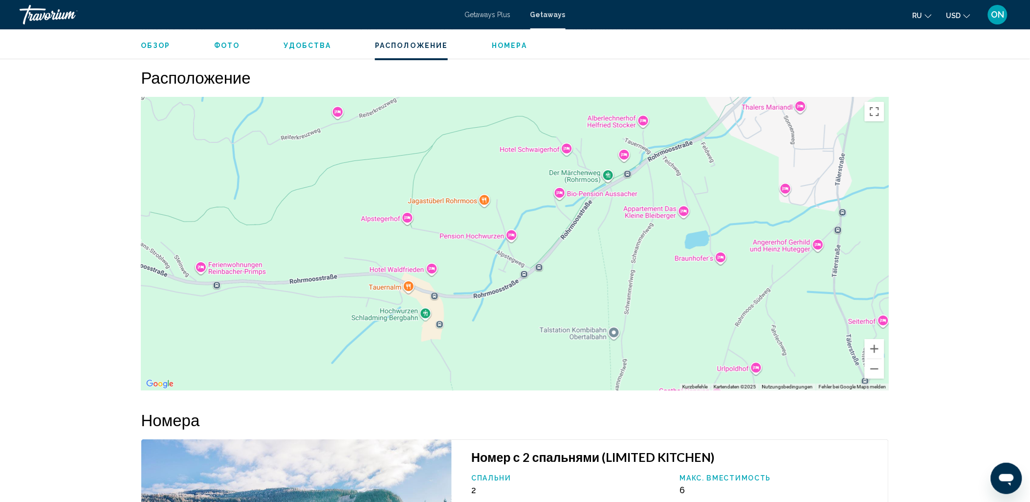
drag, startPoint x: 600, startPoint y: 242, endPoint x: 509, endPoint y: 298, distance: 107.1
click at [510, 299] on div "Main content" at bounding box center [515, 243] width 748 height 293
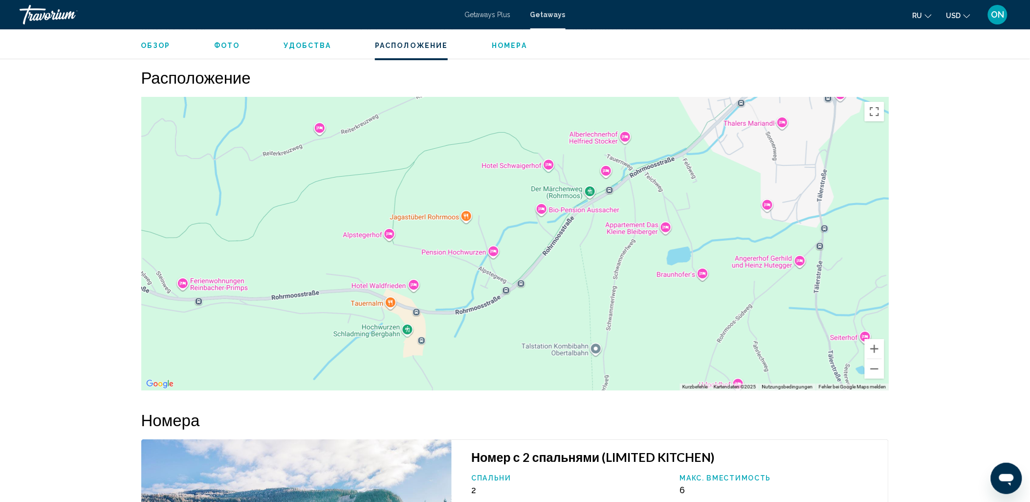
drag, startPoint x: 687, startPoint y: 196, endPoint x: 658, endPoint y: 250, distance: 61.5
click at [658, 250] on div "Main content" at bounding box center [515, 243] width 748 height 293
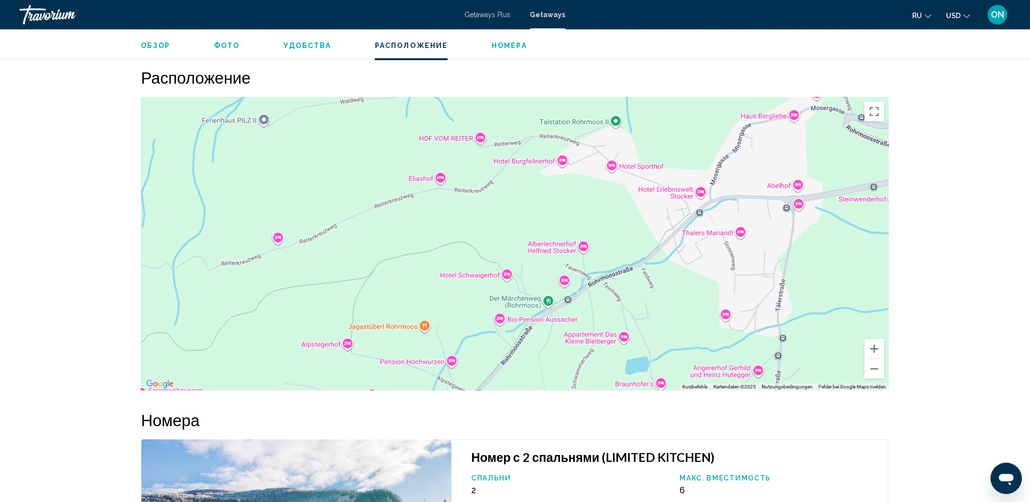
drag, startPoint x: 628, startPoint y: 209, endPoint x: 602, endPoint y: 300, distance: 94.2
click at [602, 300] on div "Um den Modus zum Ziehen mit der Tastatur zu aktivieren, drückst du Alt + Eingab…" at bounding box center [515, 243] width 748 height 293
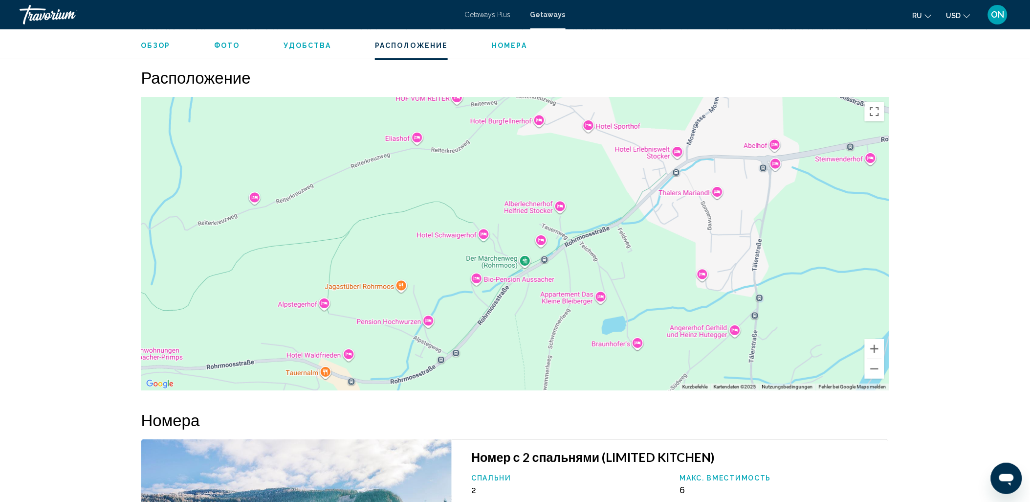
drag, startPoint x: 509, startPoint y: 227, endPoint x: 491, endPoint y: 145, distance: 84.5
click at [492, 145] on div "Um den Modus zum Ziehen mit der Tastatur zu aktivieren, drückst du Alt + Eingab…" at bounding box center [515, 243] width 748 height 293
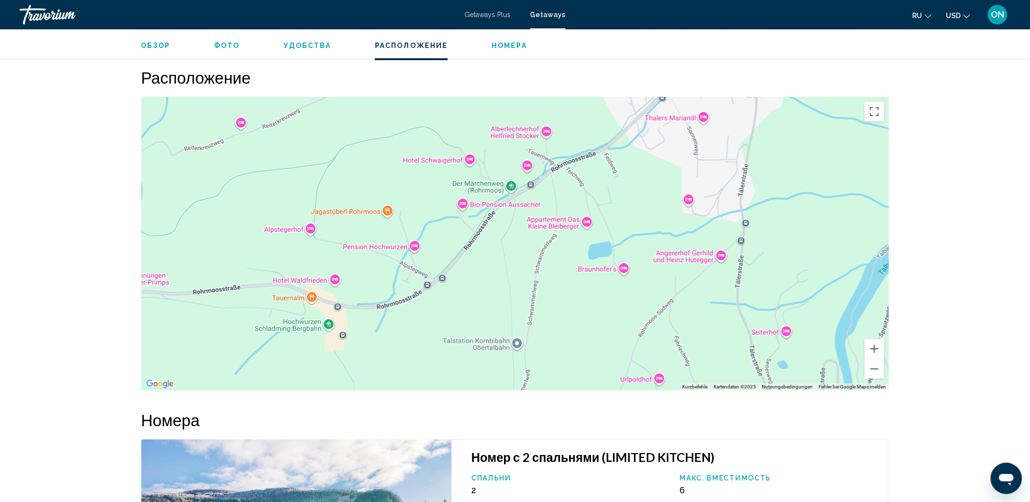
drag, startPoint x: 610, startPoint y: 250, endPoint x: 604, endPoint y: 203, distance: 47.3
click at [603, 206] on div "Um den Modus zum Ziehen mit der Tastatur zu aktivieren, drückst du Alt + Eingab…" at bounding box center [515, 243] width 748 height 293
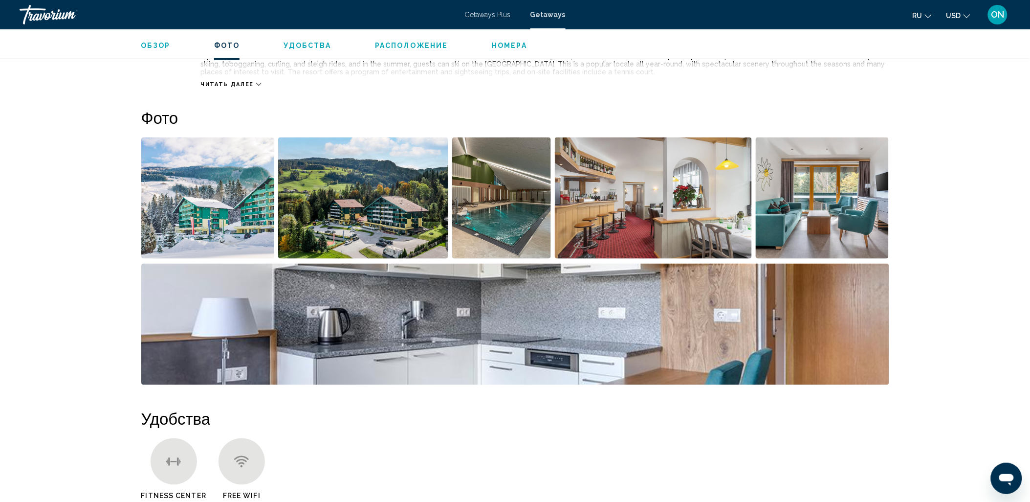
scroll to position [385, 0]
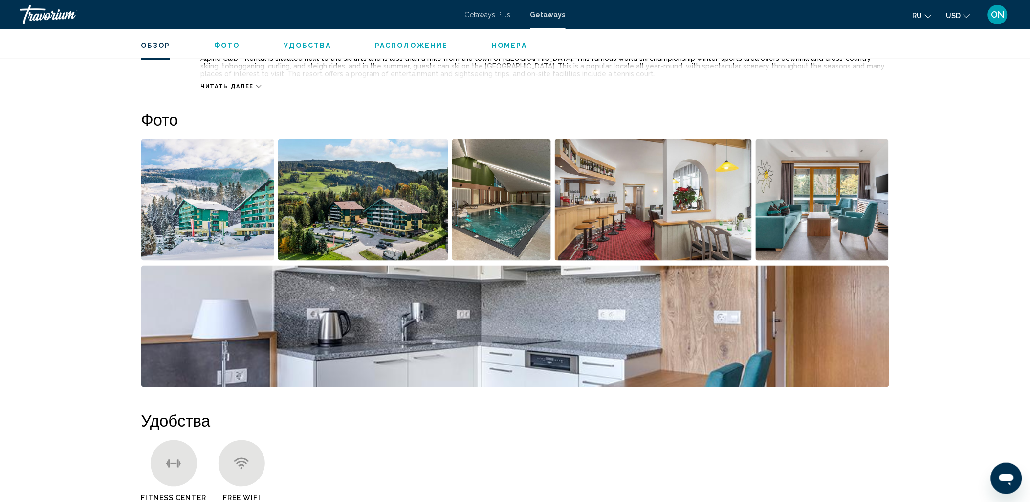
click at [358, 189] on img "Open full-screen image slider" at bounding box center [363, 199] width 170 height 121
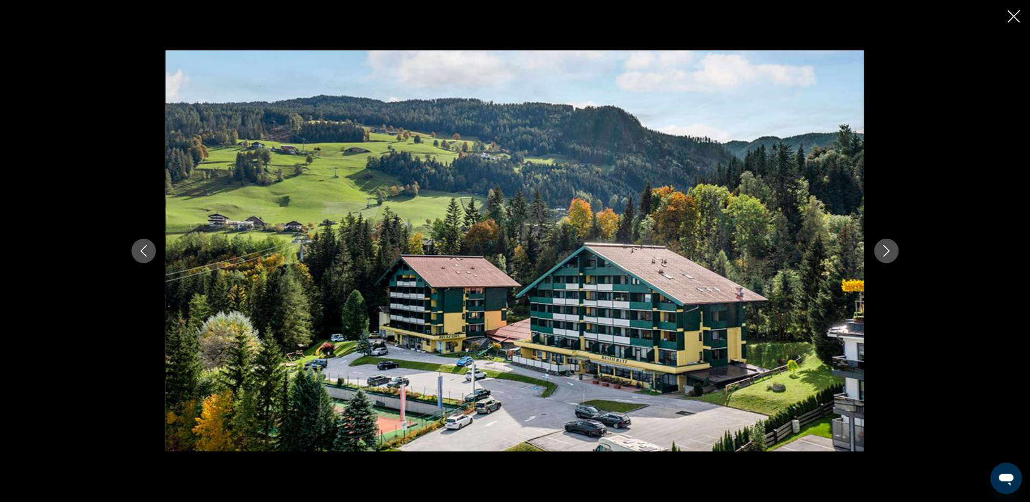
click at [849, 250] on icon "Next image" at bounding box center [887, 251] width 12 height 12
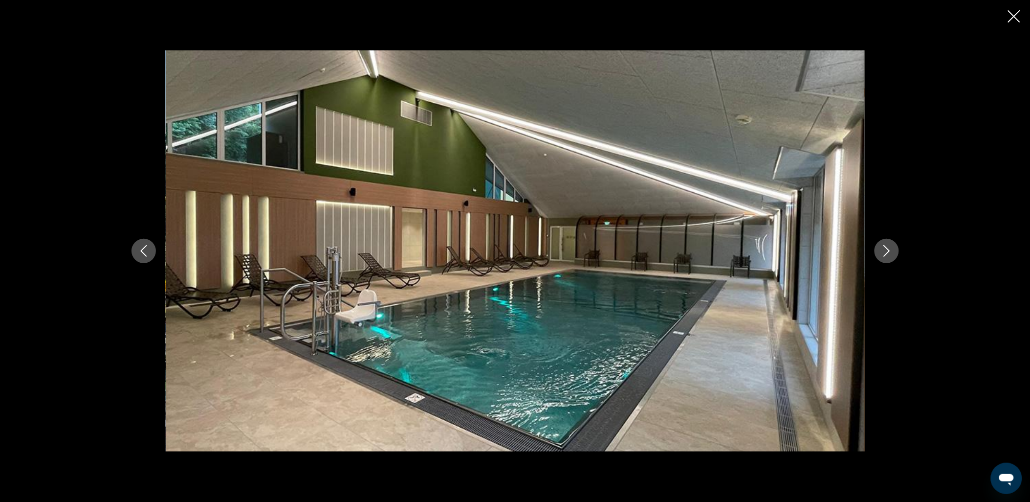
click at [849, 250] on icon "Next image" at bounding box center [887, 251] width 12 height 12
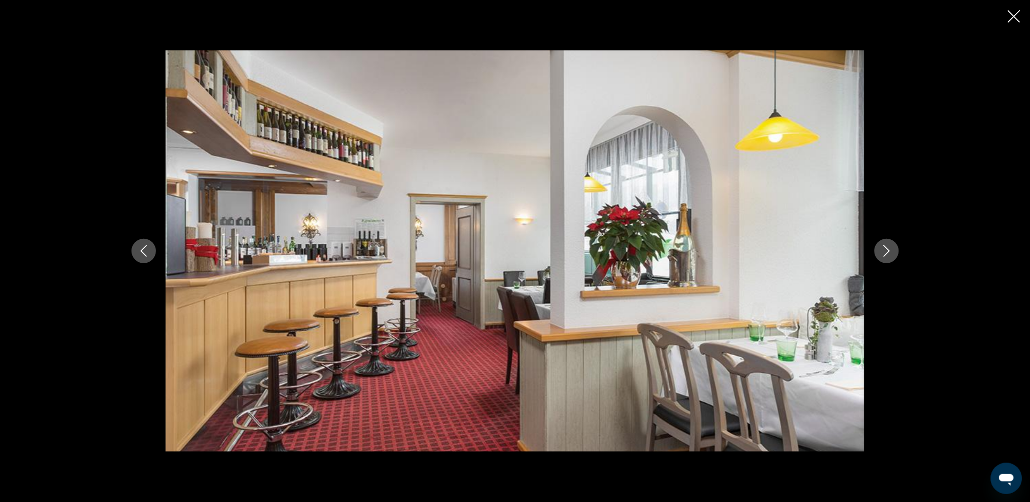
click at [849, 250] on icon "Next image" at bounding box center [887, 251] width 12 height 12
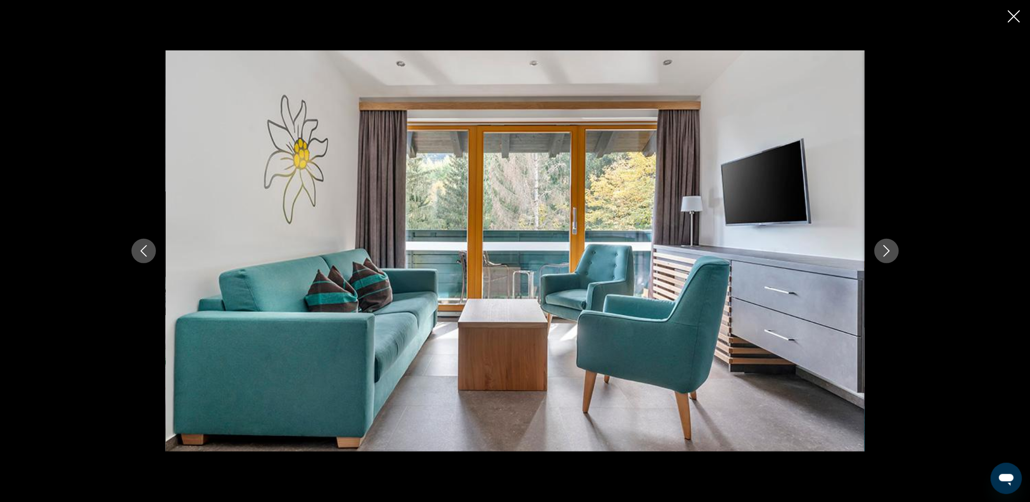
click at [849, 251] on icon "Next image" at bounding box center [887, 251] width 12 height 12
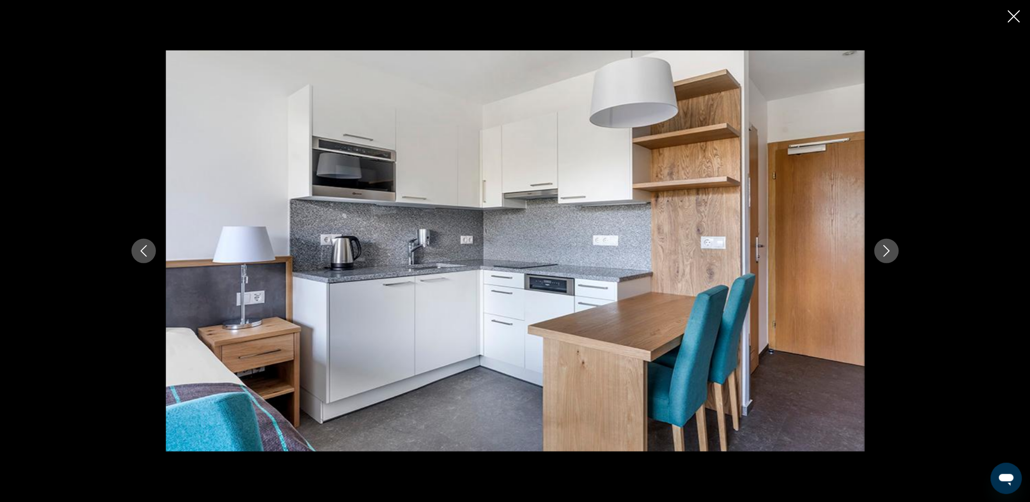
click at [849, 251] on icon "Next image" at bounding box center [887, 251] width 12 height 12
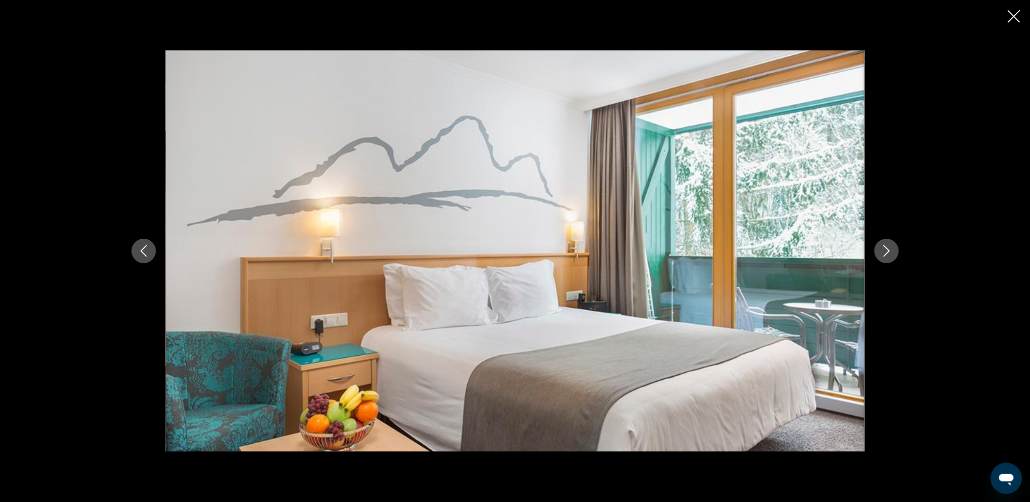
click at [849, 251] on icon "Next image" at bounding box center [887, 251] width 12 height 12
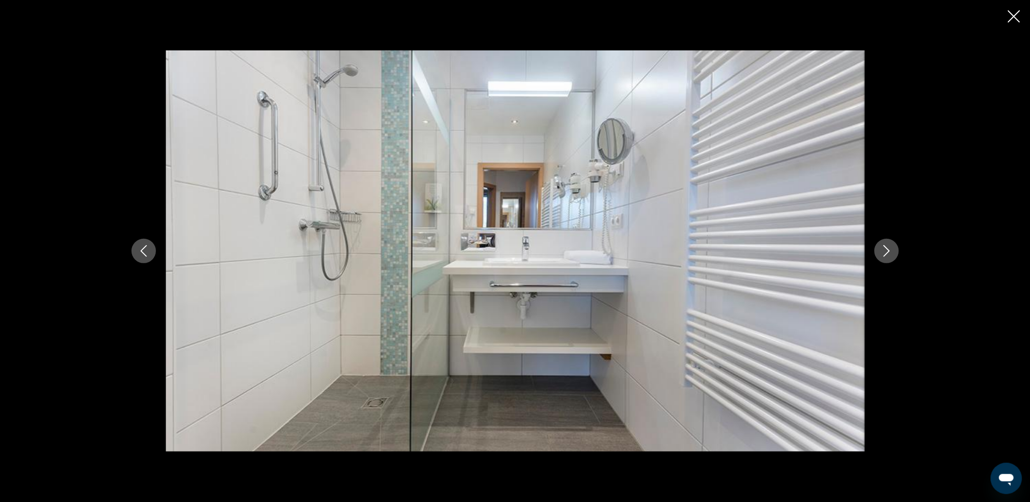
click at [849, 251] on icon "Next image" at bounding box center [887, 251] width 12 height 12
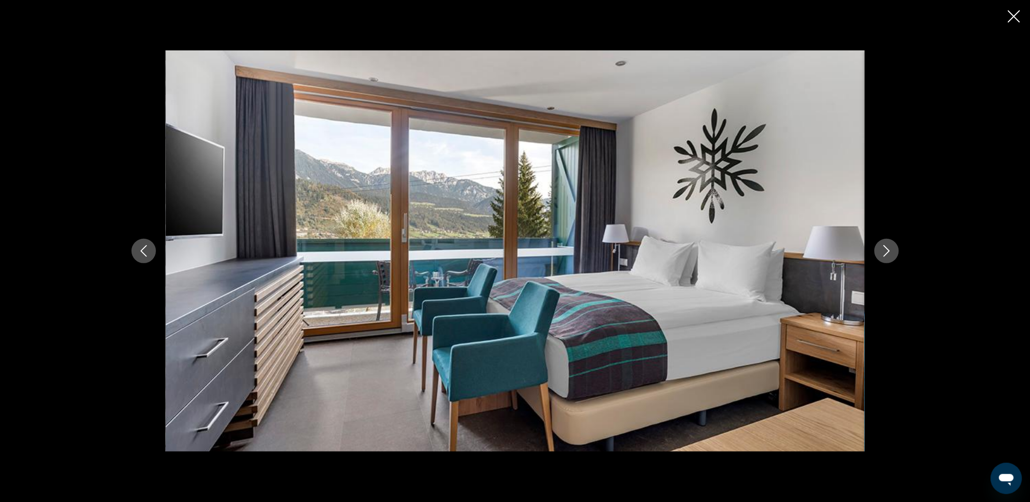
click at [849, 251] on icon "Next image" at bounding box center [887, 251] width 12 height 12
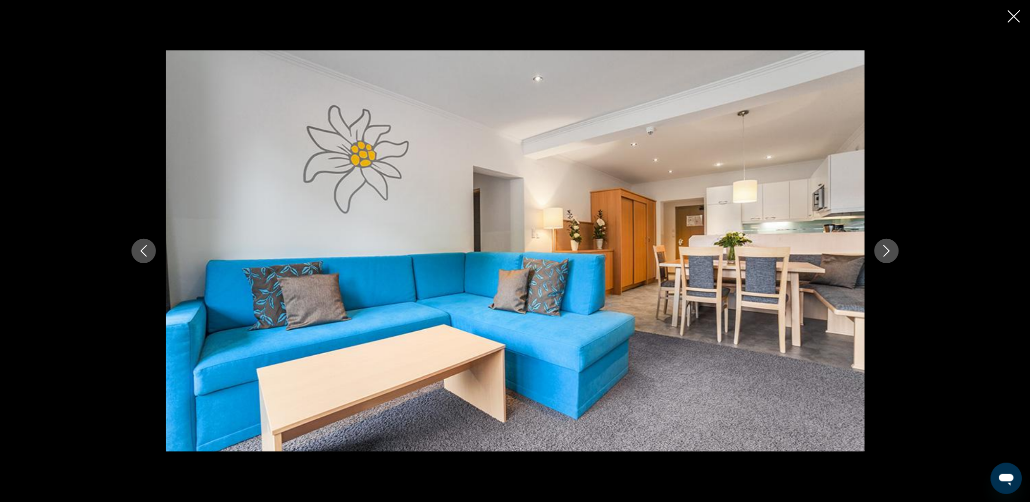
click at [849, 251] on icon "Next image" at bounding box center [887, 251] width 12 height 12
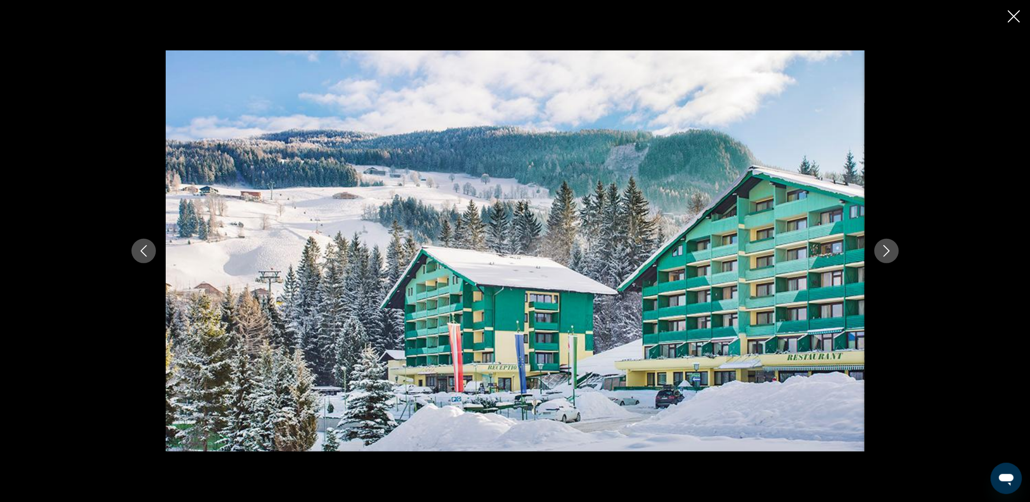
click at [849, 19] on icon "Close slideshow" at bounding box center [1014, 16] width 12 height 12
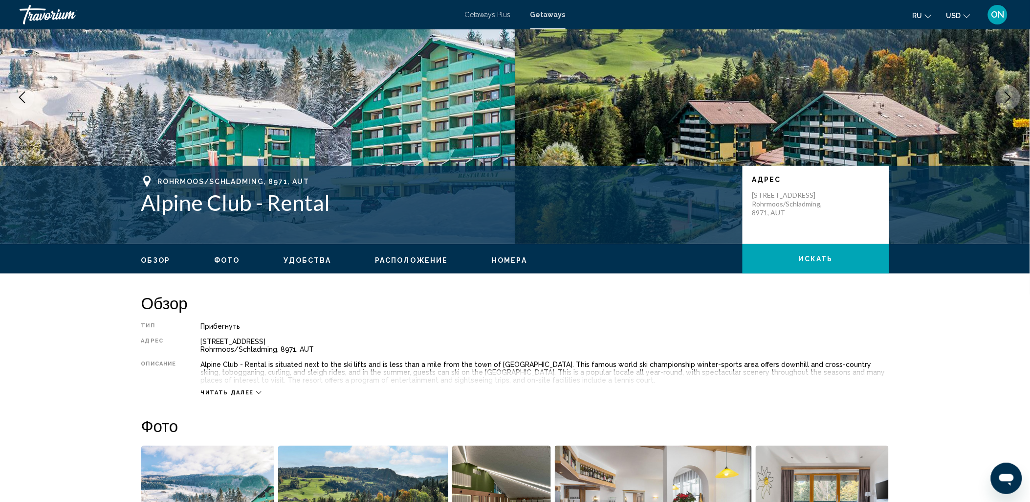
scroll to position [60, 0]
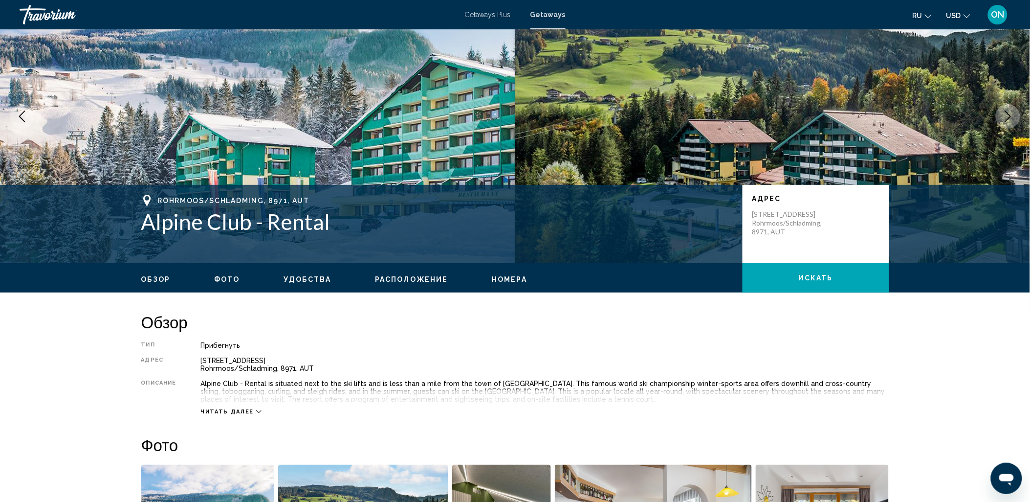
click at [256, 409] on icon "Main content" at bounding box center [258, 411] width 5 height 5
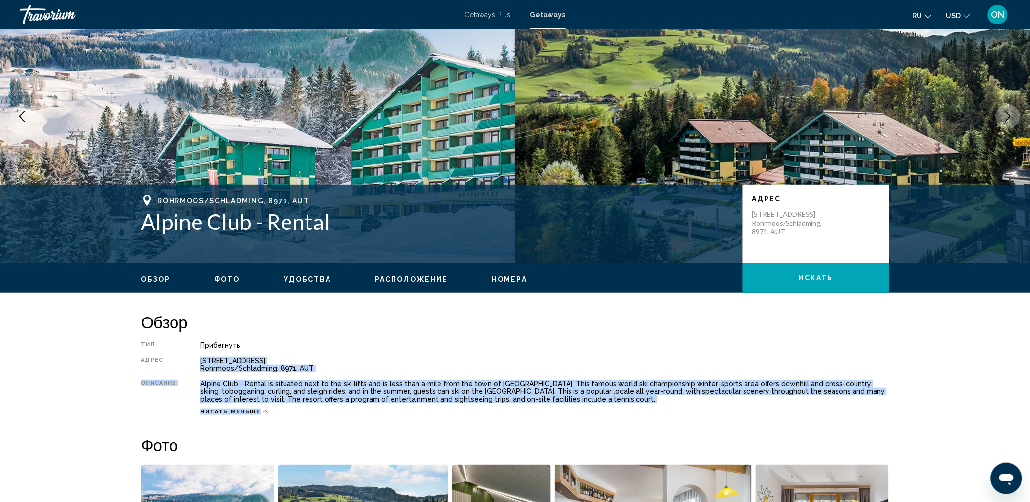
drag, startPoint x: 331, startPoint y: 409, endPoint x: 197, endPoint y: 364, distance: 142.4
click at [197, 364] on div "Тип Прибегнуть Все включено Нет «все включено» Адрес [STREET_ADDRESS], AUT Опис…" at bounding box center [515, 378] width 748 height 74
drag, startPoint x: 197, startPoint y: 364, endPoint x: 212, endPoint y: 362, distance: 15.3
copy div "[STREET_ADDRESS], AUT Описание Alpine Club - Rental is situated next to the ski…"
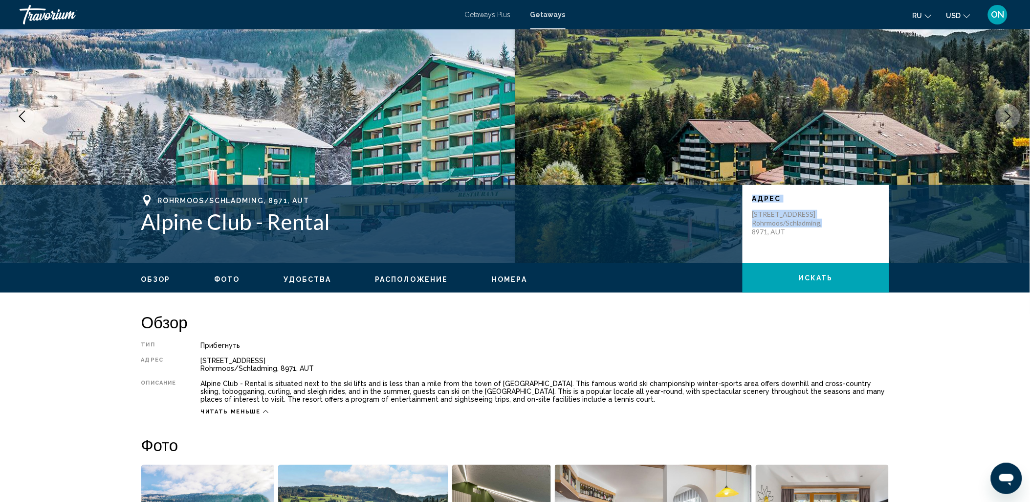
drag, startPoint x: 815, startPoint y: 220, endPoint x: 741, endPoint y: 209, distance: 74.6
click at [741, 209] on div "Rohrmoos/Schladming, 8971, AUT Alpine Club - Rental Адрес [STREET_ADDRESS]" at bounding box center [515, 224] width 787 height 59
drag, startPoint x: 741, startPoint y: 209, endPoint x: 763, endPoint y: 216, distance: 23.0
drag, startPoint x: 763, startPoint y: 216, endPoint x: 822, endPoint y: 190, distance: 64.8
click at [822, 190] on div "Адрес [STREET_ADDRESS]" at bounding box center [816, 224] width 147 height 78
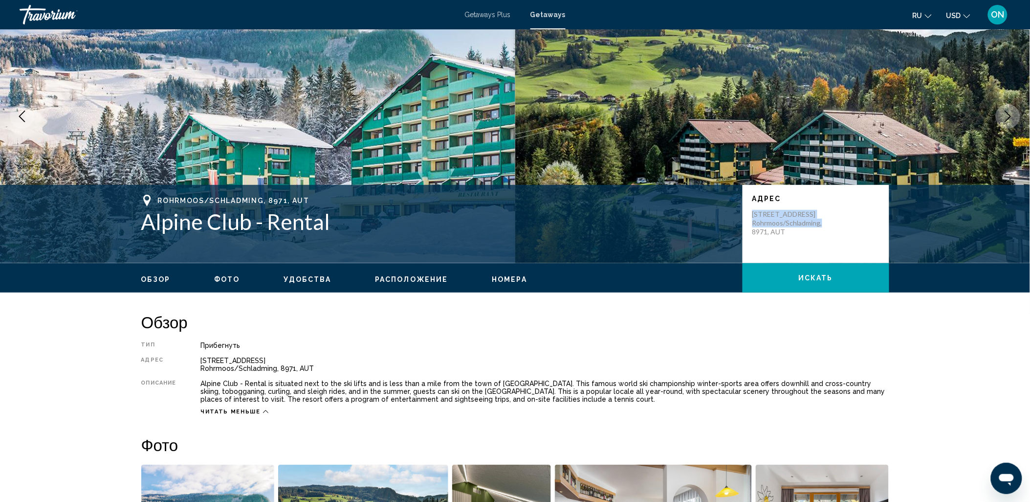
drag, startPoint x: 815, startPoint y: 222, endPoint x: 752, endPoint y: 215, distance: 64.0
click at [752, 215] on p "[STREET_ADDRESS]" at bounding box center [791, 223] width 78 height 26
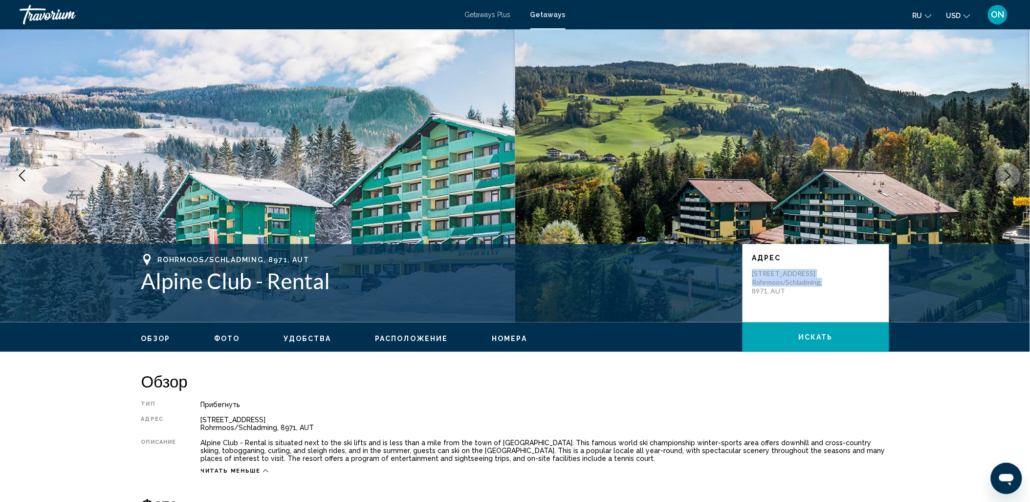
scroll to position [0, 0]
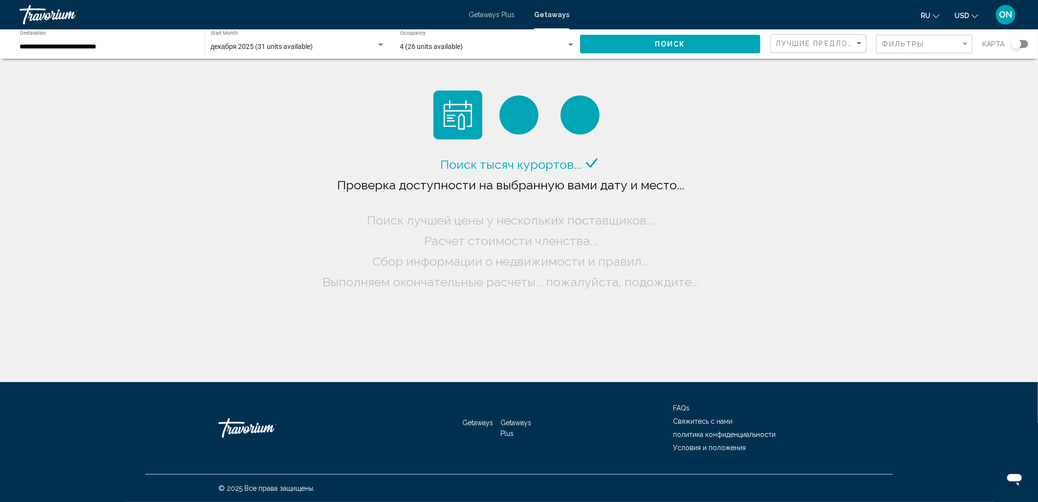
click at [275, 44] on span "декабря 2025 (31 units available)" at bounding box center [262, 47] width 102 height 8
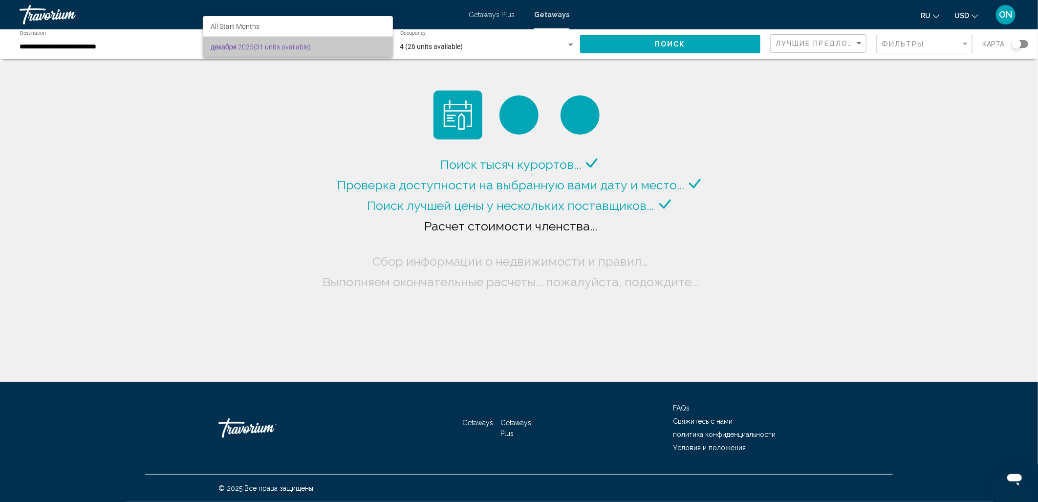
click at [302, 38] on span "декабря 2025 (31 units available)" at bounding box center [298, 47] width 175 height 21
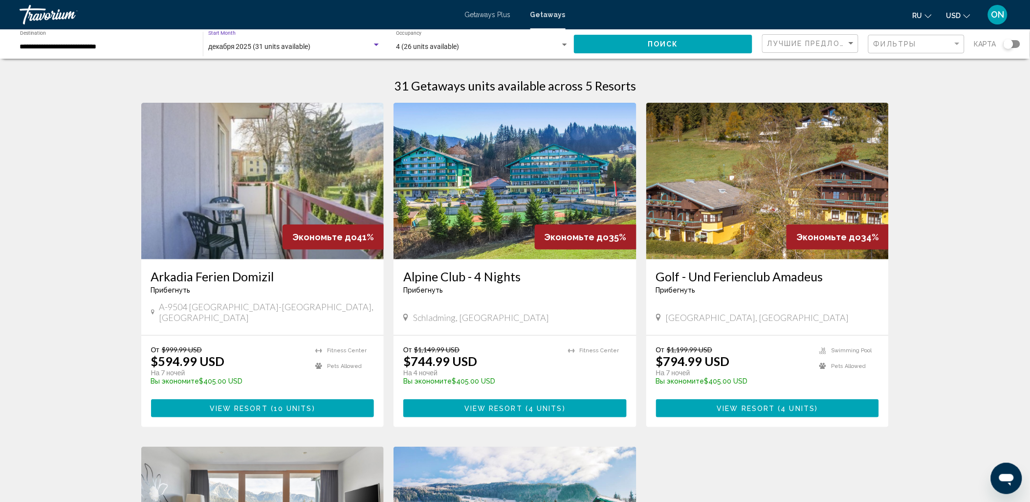
click at [310, 44] on span "декабря 2025 (31 units available)" at bounding box center [259, 47] width 102 height 8
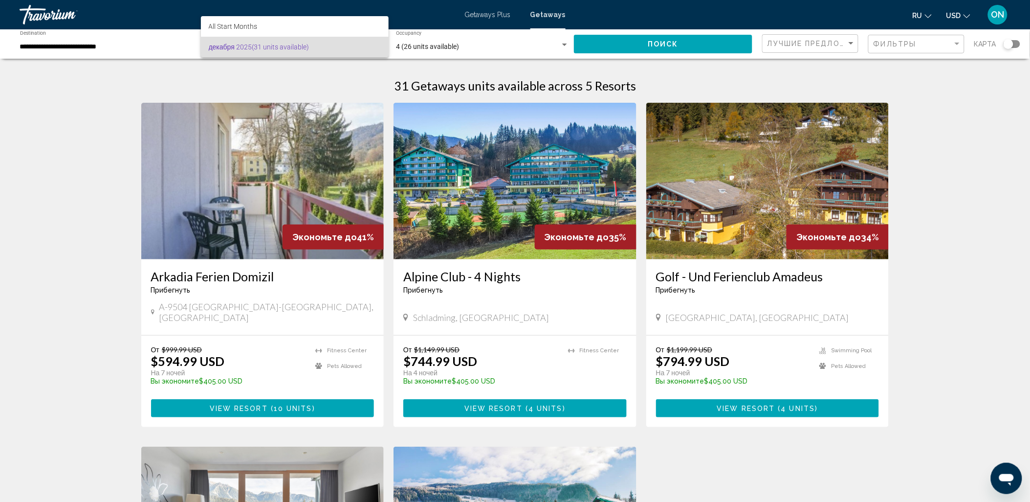
click at [330, 44] on span "декабря 2025 (31 units available)" at bounding box center [295, 47] width 173 height 21
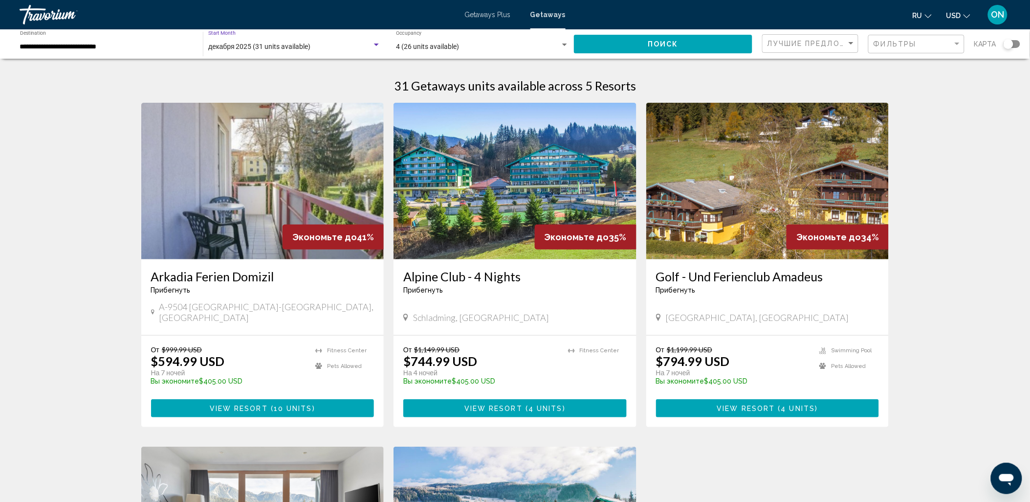
click at [281, 45] on span "декабря 2025 (31 units available)" at bounding box center [259, 47] width 102 height 8
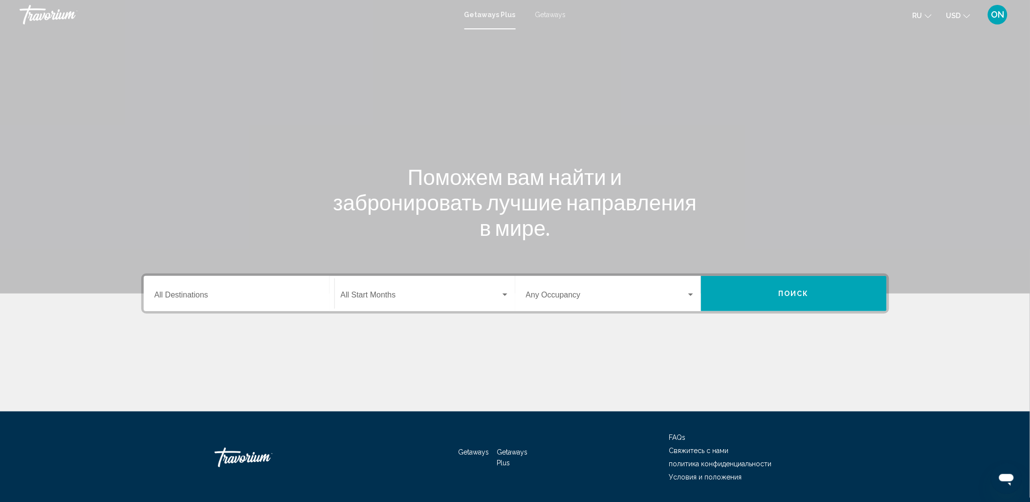
click at [546, 12] on span "Getaways" at bounding box center [550, 15] width 31 height 8
click at [212, 297] on input "Destination All Destinations" at bounding box center [238, 296] width 169 height 9
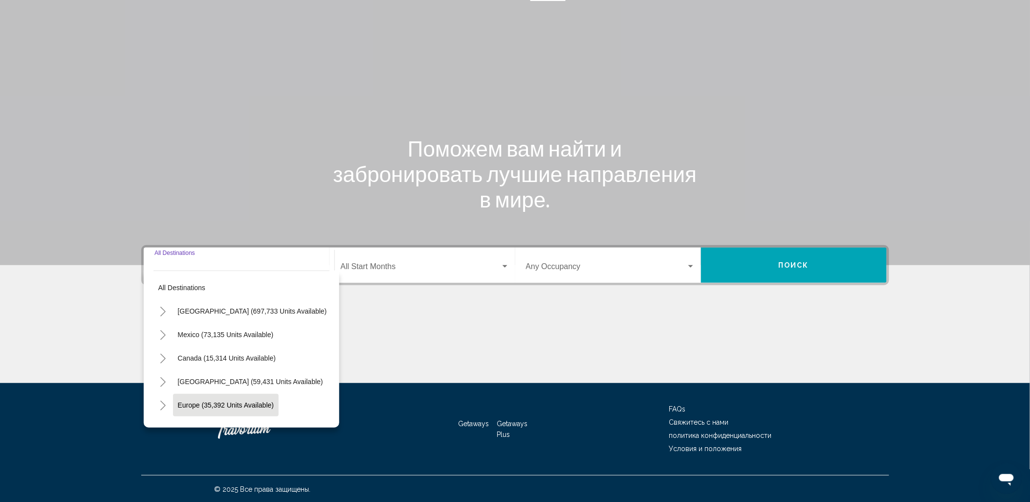
click at [212, 398] on button "Europe (35,392 units available)" at bounding box center [226, 405] width 106 height 22
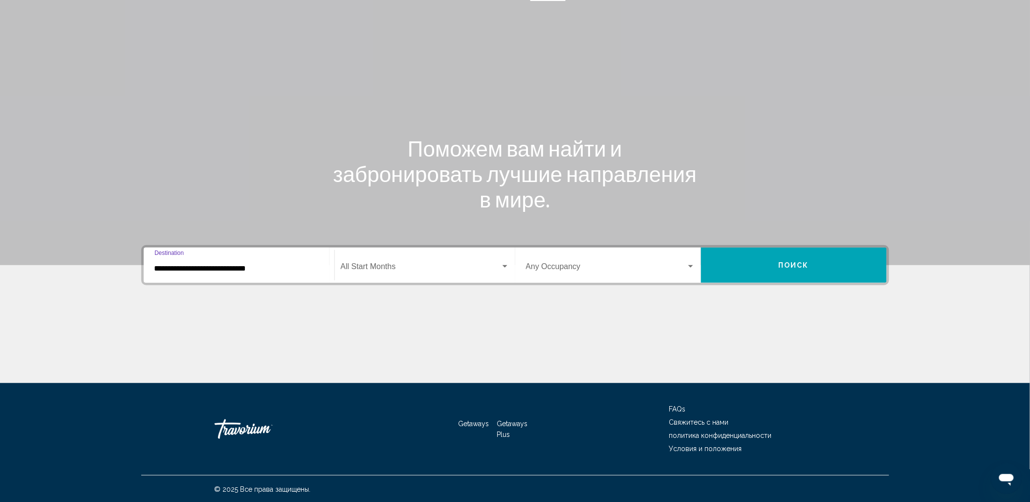
click at [211, 267] on input "**********" at bounding box center [238, 268] width 169 height 9
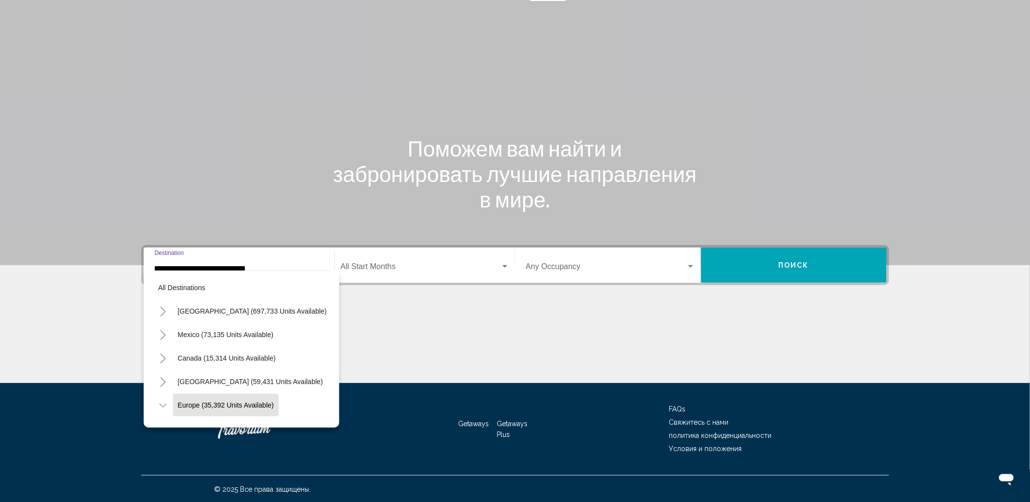
scroll to position [62, 0]
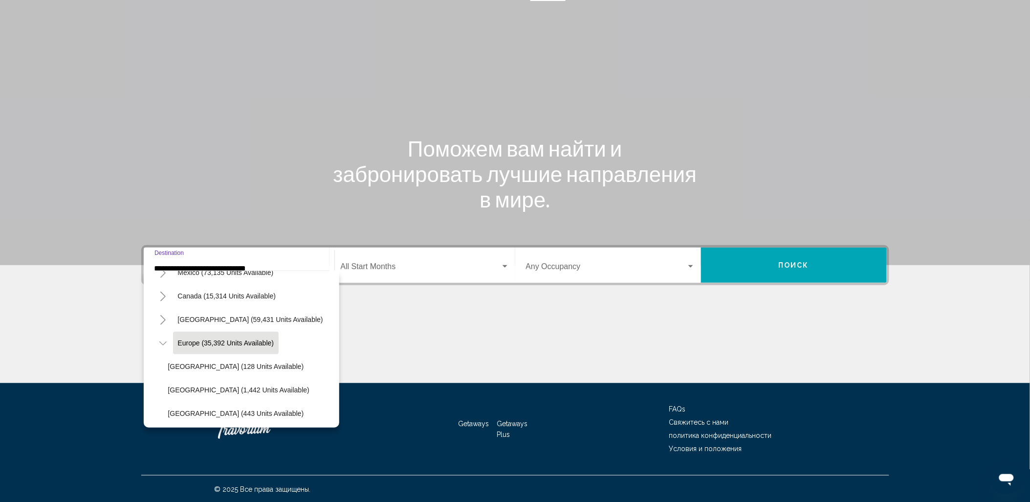
click at [202, 388] on span "[GEOGRAPHIC_DATA] (1,442 units available)" at bounding box center [238, 390] width 141 height 8
type input "**********"
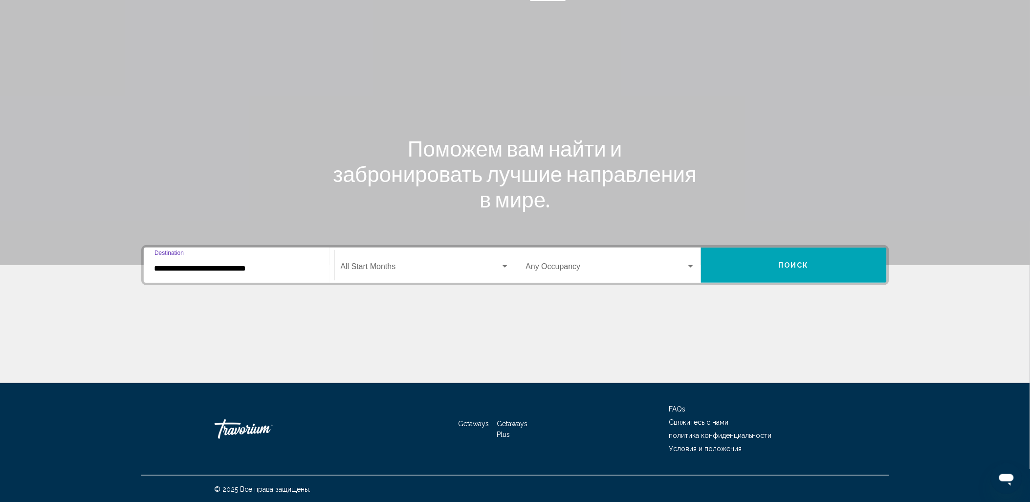
click at [428, 261] on div "Start Month All Start Months" at bounding box center [425, 265] width 169 height 31
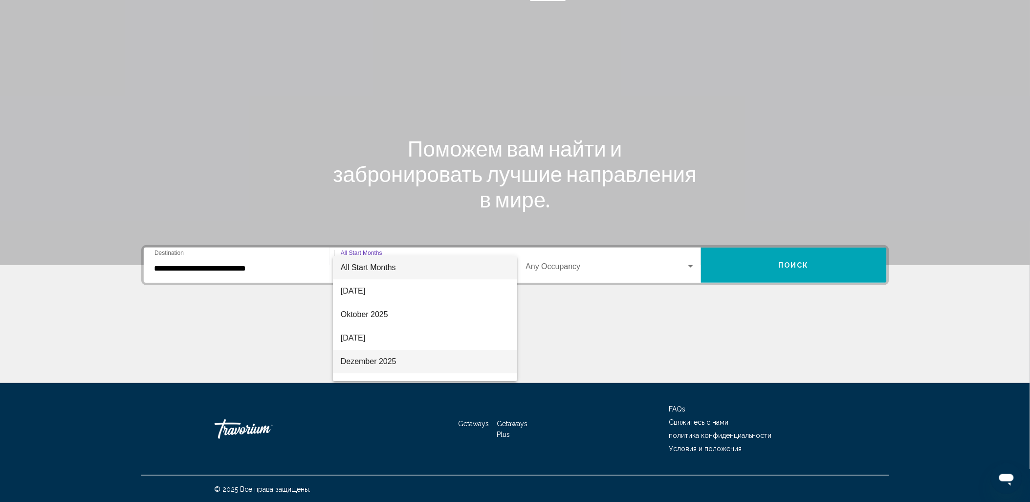
scroll to position [54, 0]
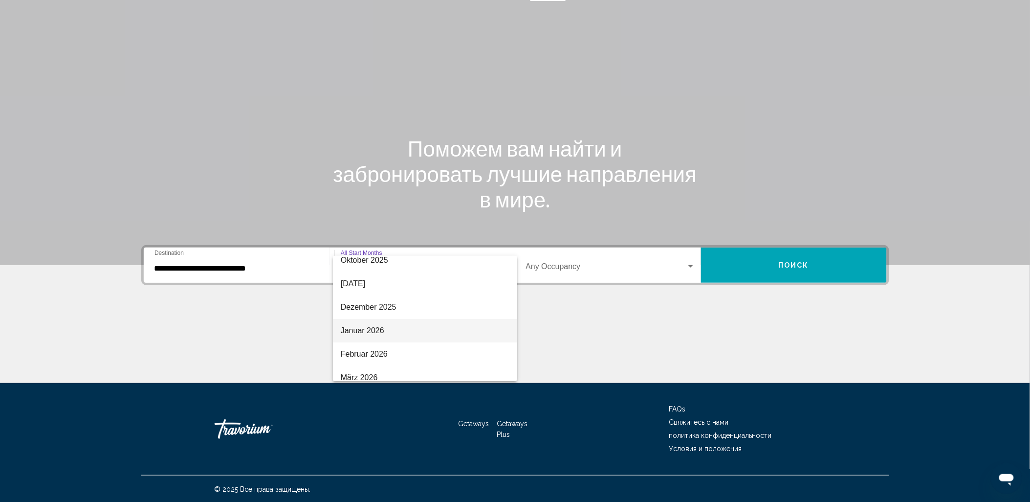
click at [354, 331] on span "Januar 2026" at bounding box center [425, 330] width 169 height 23
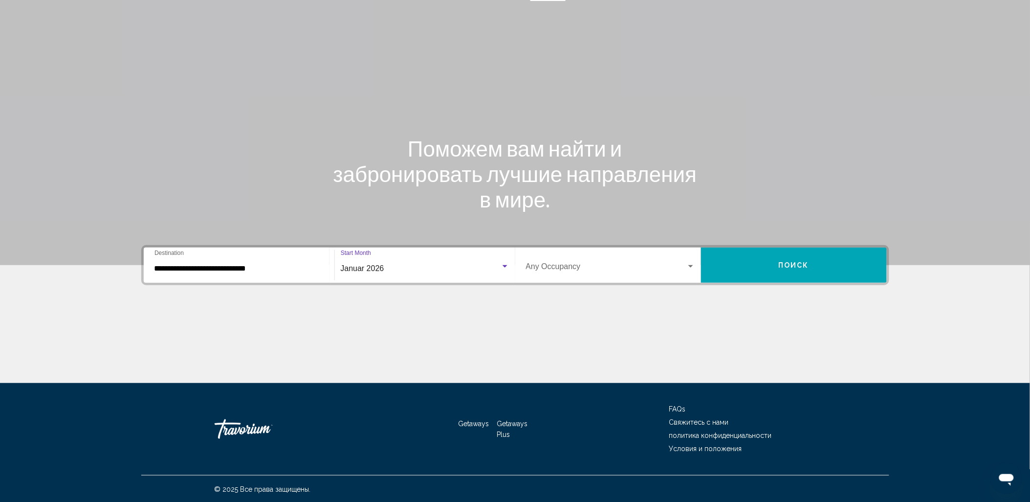
click at [432, 265] on div "Januar 2026" at bounding box center [421, 268] width 160 height 9
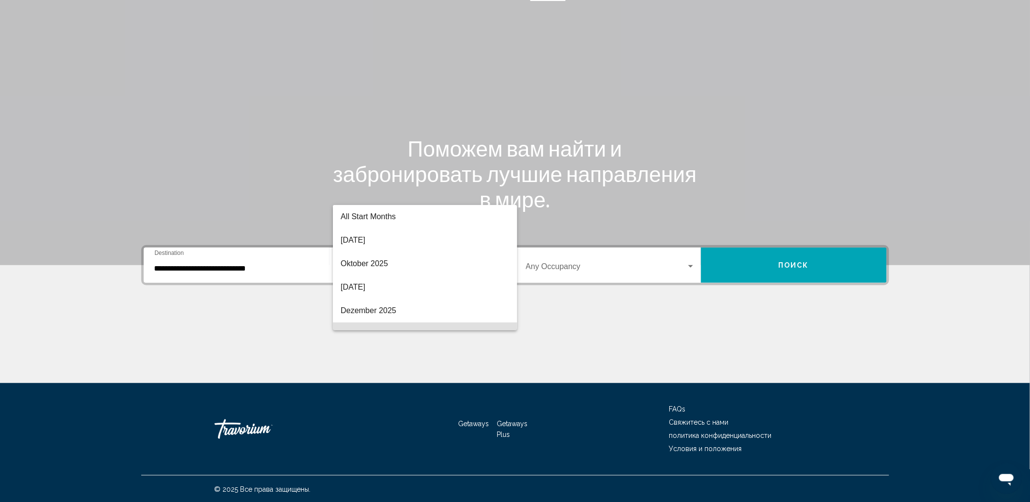
scroll to position [66, 0]
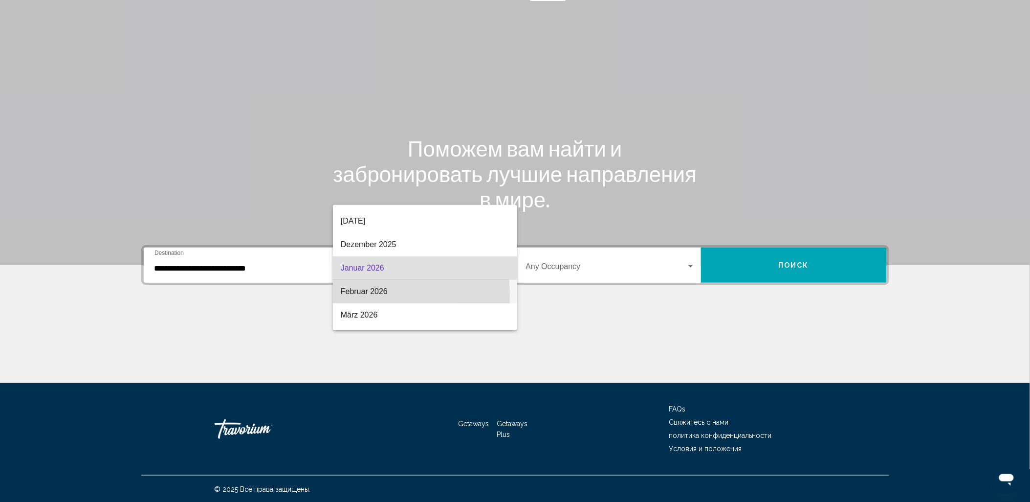
drag, startPoint x: 359, startPoint y: 294, endPoint x: 408, endPoint y: 286, distance: 49.6
click at [359, 294] on span "Februar 2026" at bounding box center [425, 291] width 169 height 23
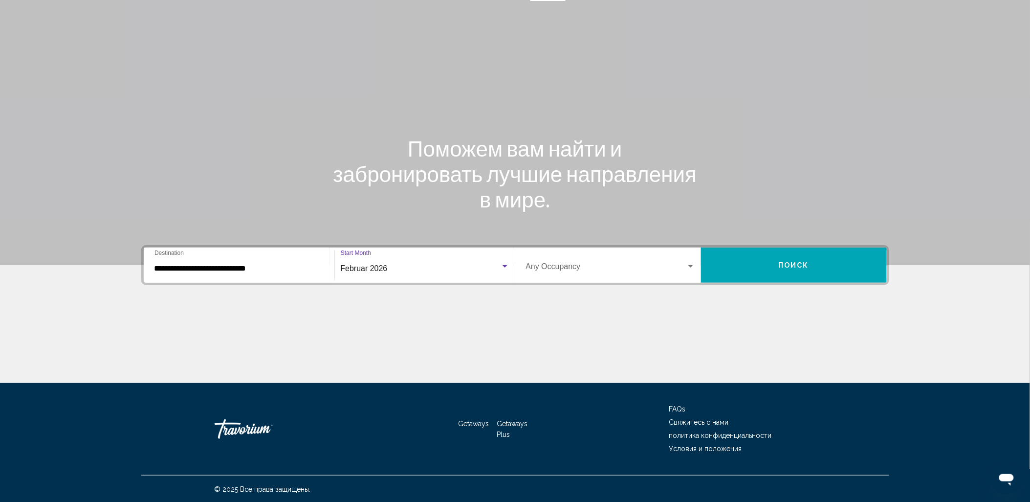
click at [573, 261] on div "Occupancy Any Occupancy" at bounding box center [610, 265] width 169 height 31
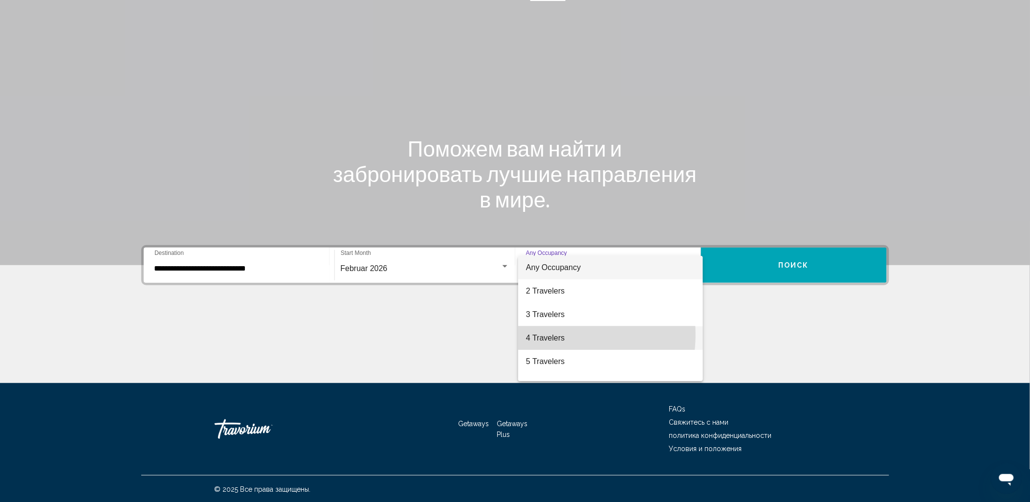
click at [554, 334] on span "4 Travelers" at bounding box center [610, 337] width 169 height 23
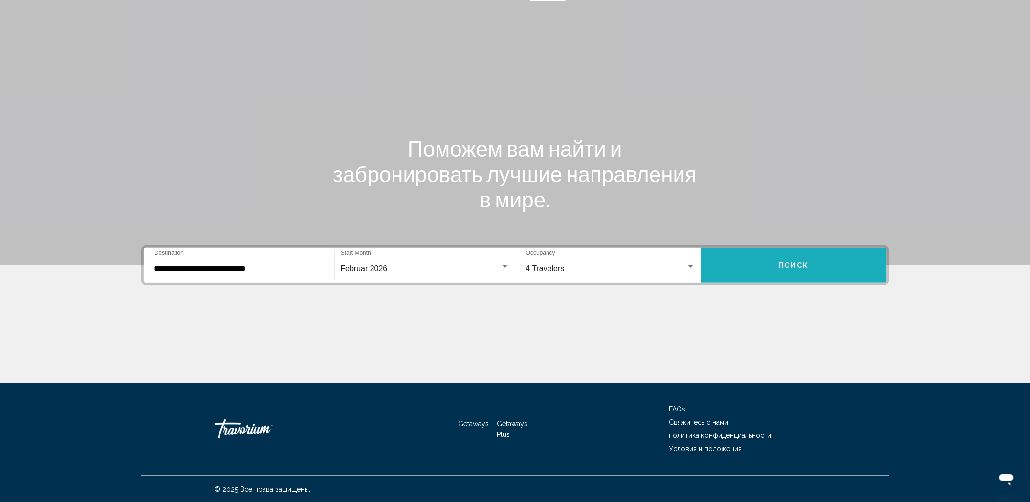
click at [774, 256] on button "Поиск" at bounding box center [794, 264] width 186 height 35
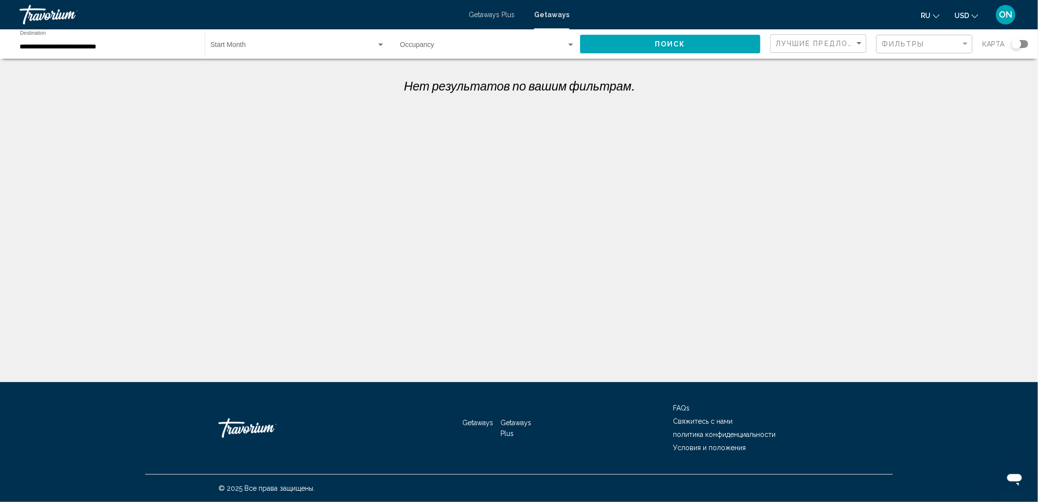
click at [242, 45] on span "Search widget" at bounding box center [294, 47] width 166 height 8
click at [94, 46] on div at bounding box center [519, 251] width 1038 height 502
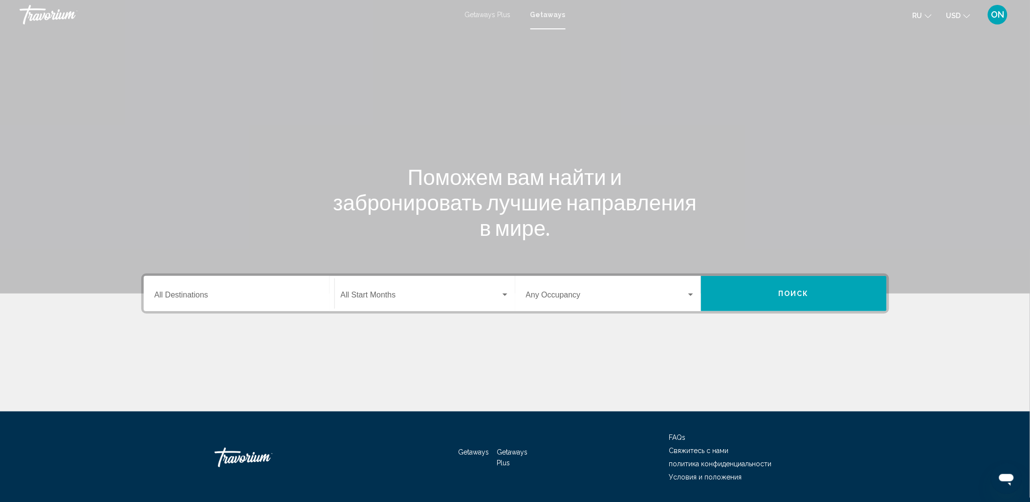
click at [224, 290] on div "Destination All Destinations" at bounding box center [238, 293] width 169 height 31
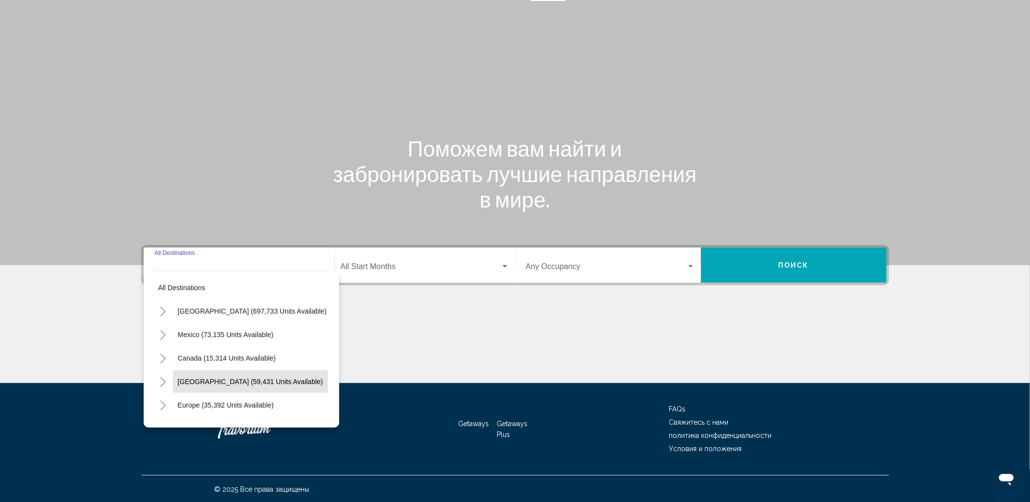
scroll to position [54, 0]
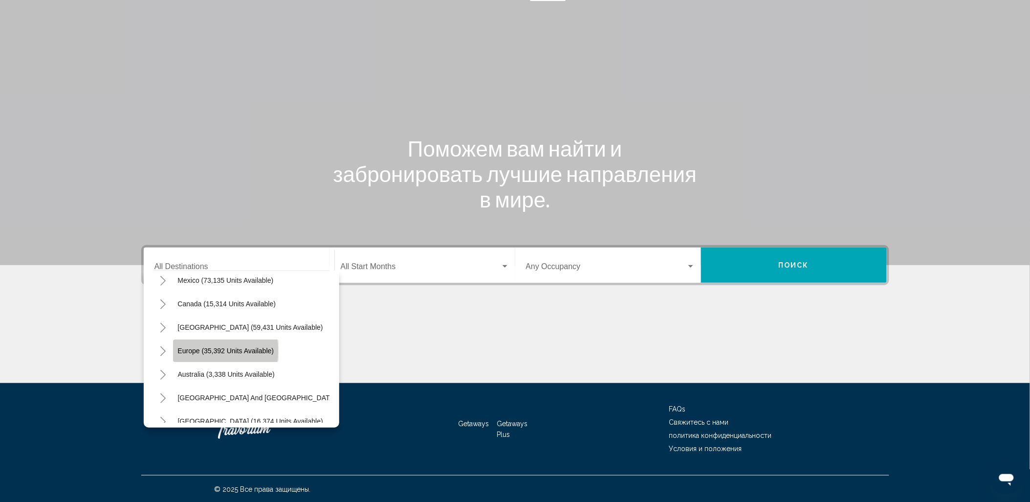
click at [202, 350] on span "Europe (35,392 units available)" at bounding box center [226, 351] width 96 height 8
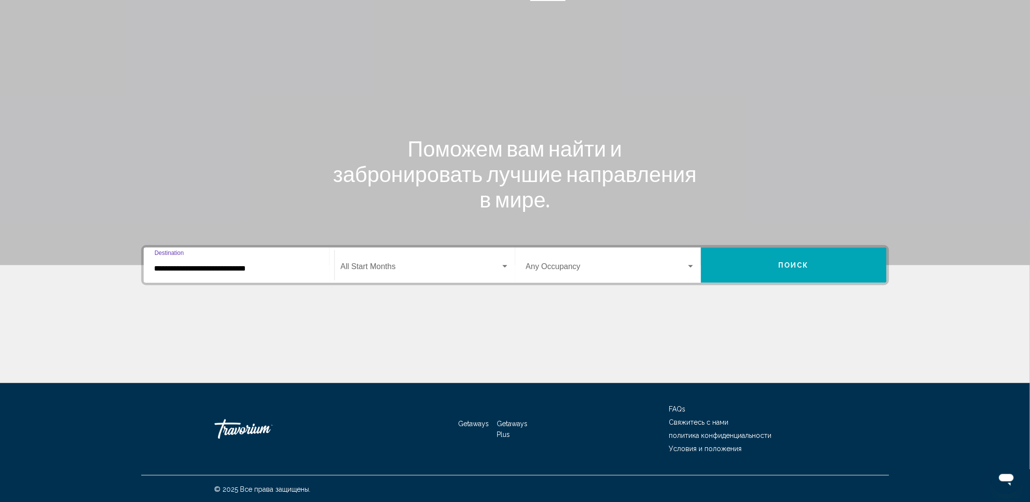
click at [207, 266] on input "**********" at bounding box center [238, 268] width 169 height 9
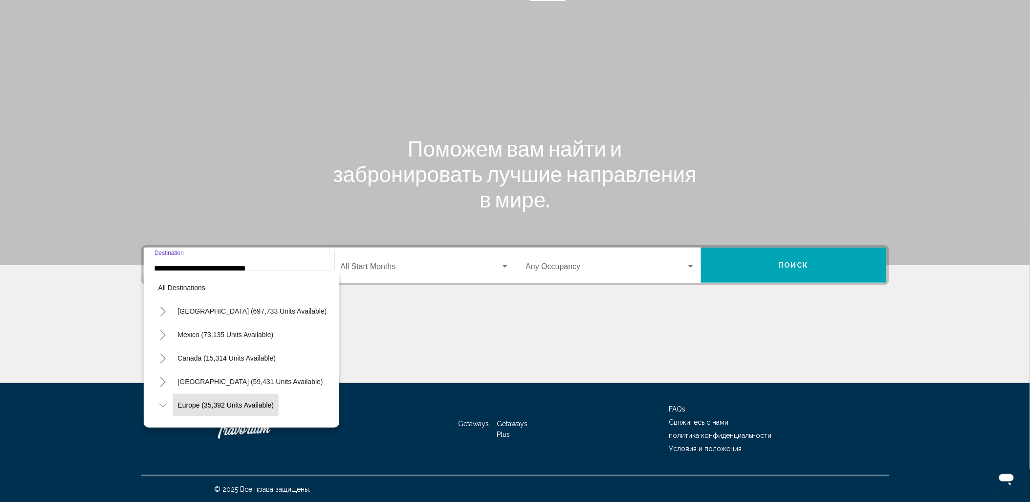
scroll to position [62, 0]
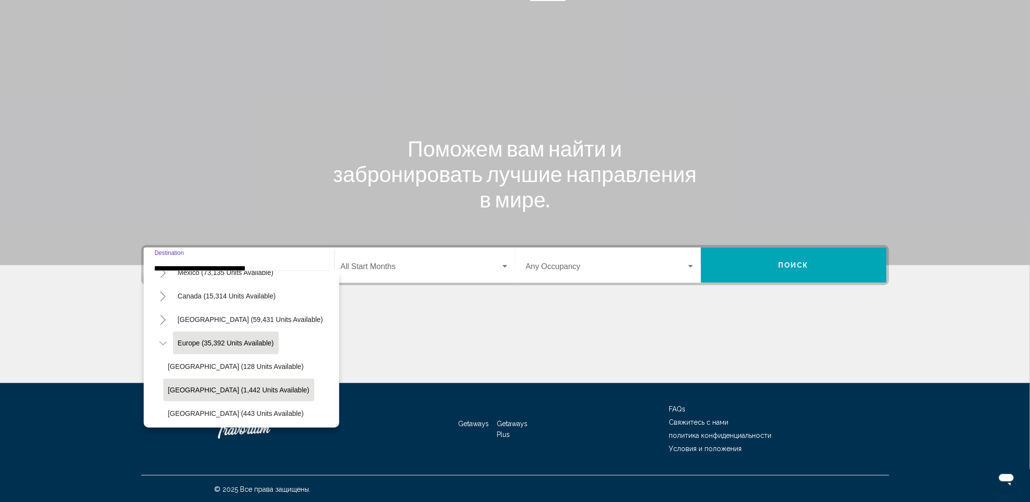
drag, startPoint x: 182, startPoint y: 388, endPoint x: 197, endPoint y: 375, distance: 19.8
click at [182, 387] on span "[GEOGRAPHIC_DATA] (1,442 units available)" at bounding box center [238, 390] width 141 height 8
type input "**********"
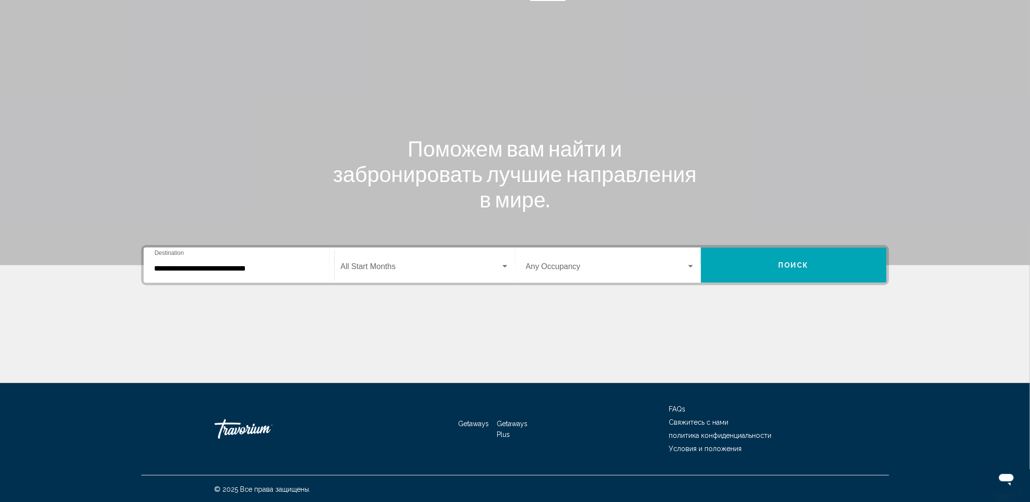
click at [359, 260] on div "Start Month All Start Months" at bounding box center [425, 265] width 169 height 31
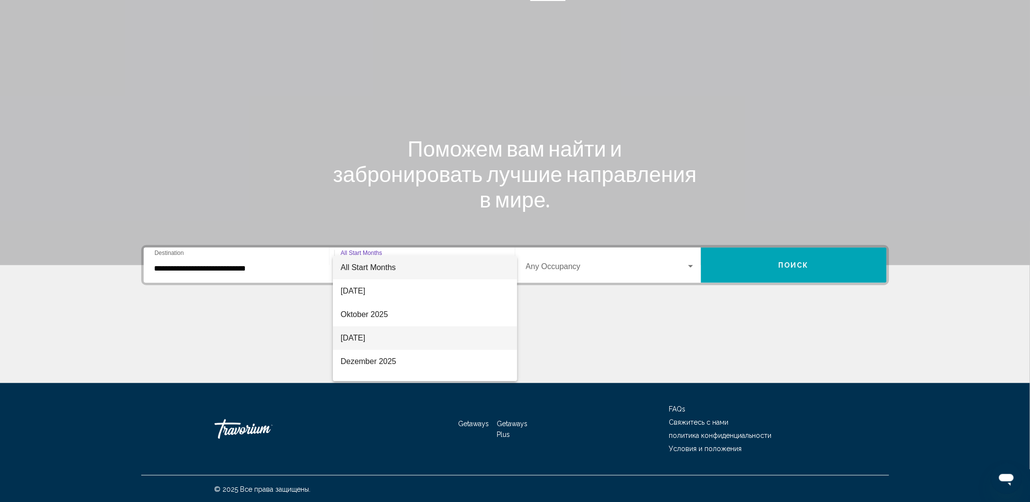
scroll to position [54, 0]
click at [361, 328] on span "Januar 2026" at bounding box center [425, 330] width 169 height 23
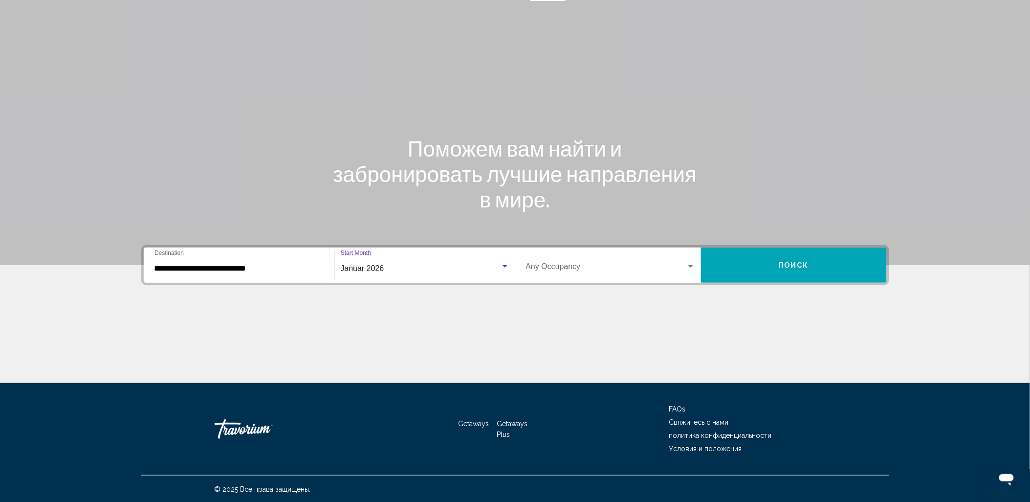
click at [576, 264] on span "Search widget" at bounding box center [606, 268] width 160 height 9
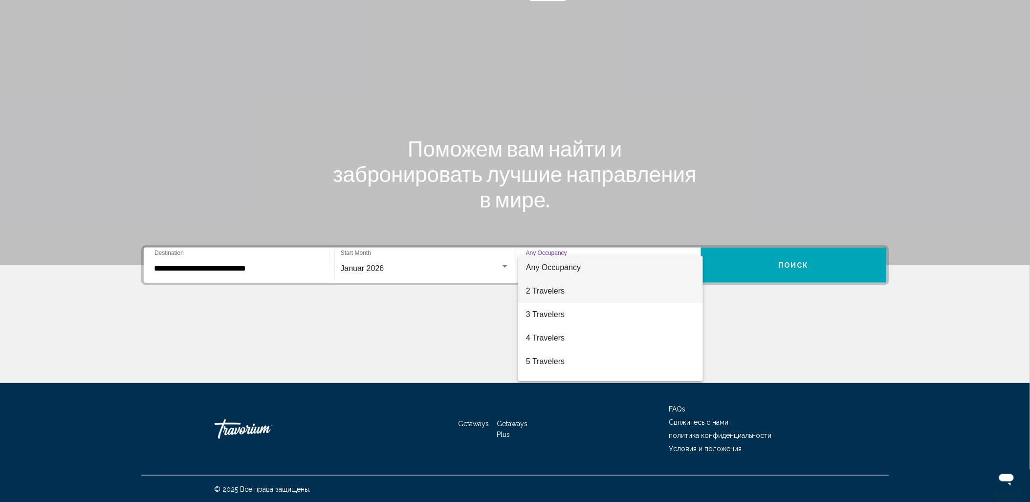
click at [560, 290] on span "2 Travelers" at bounding box center [610, 290] width 169 height 23
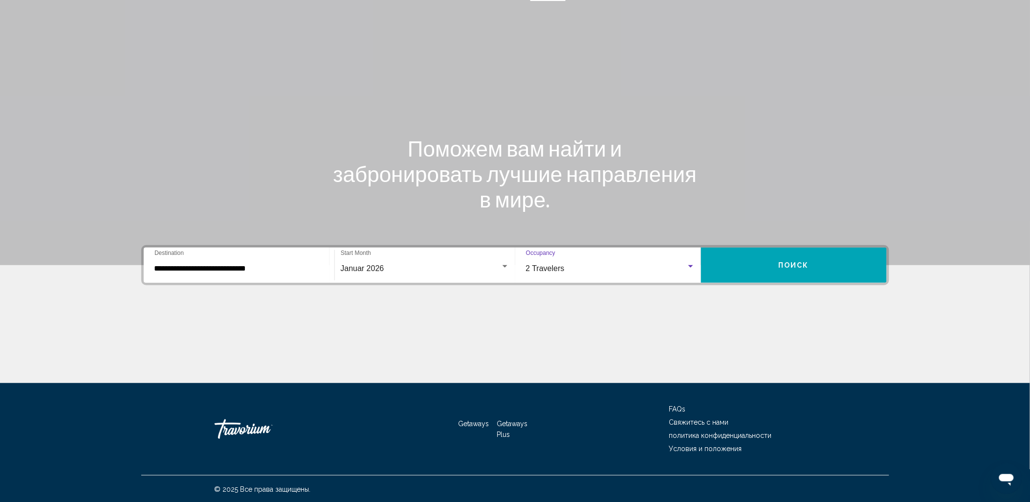
click at [791, 265] on span "Поиск" at bounding box center [793, 266] width 31 height 8
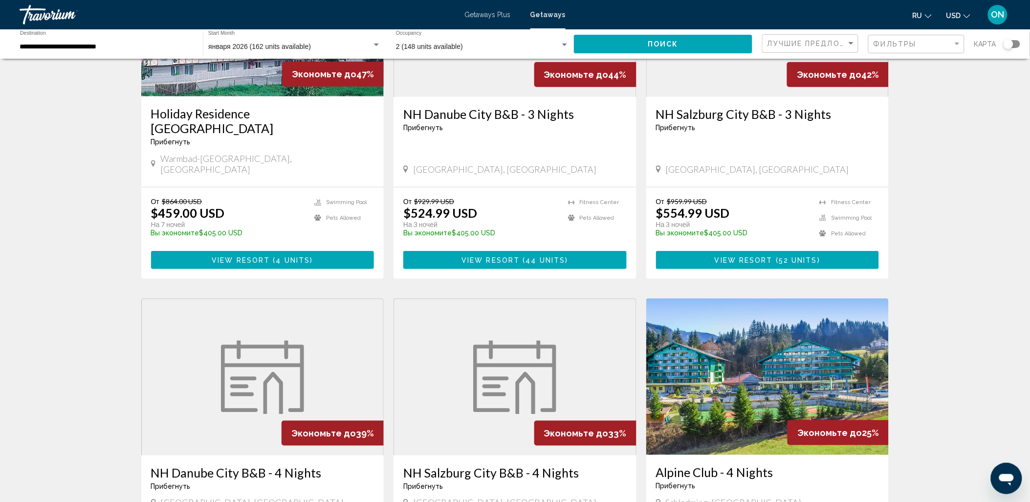
scroll to position [217, 0]
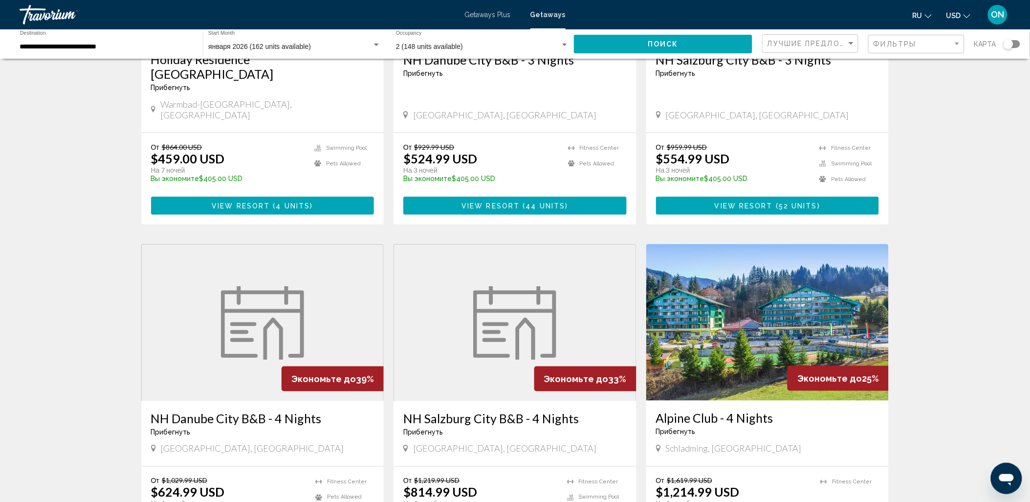
click at [748, 286] on img "Main content" at bounding box center [767, 322] width 243 height 156
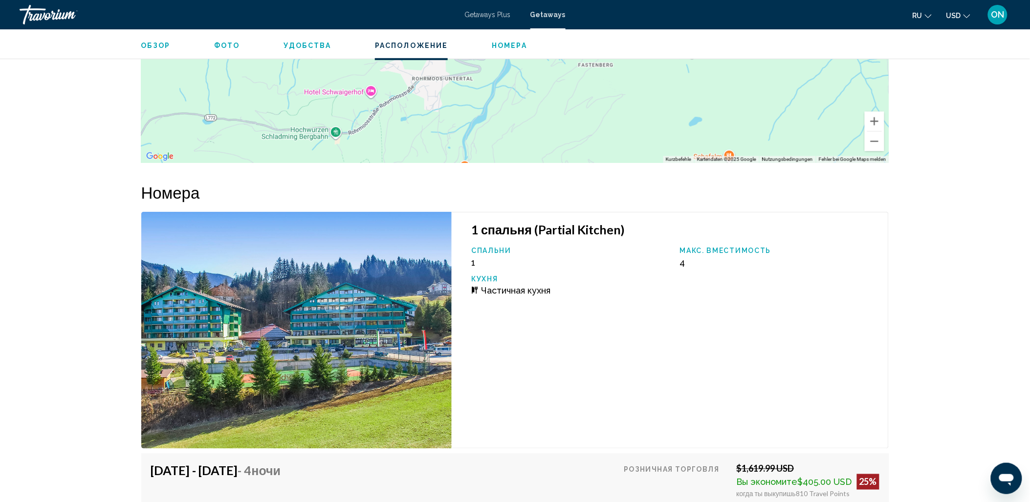
scroll to position [1521, 0]
